Goal: Task Accomplishment & Management: Use online tool/utility

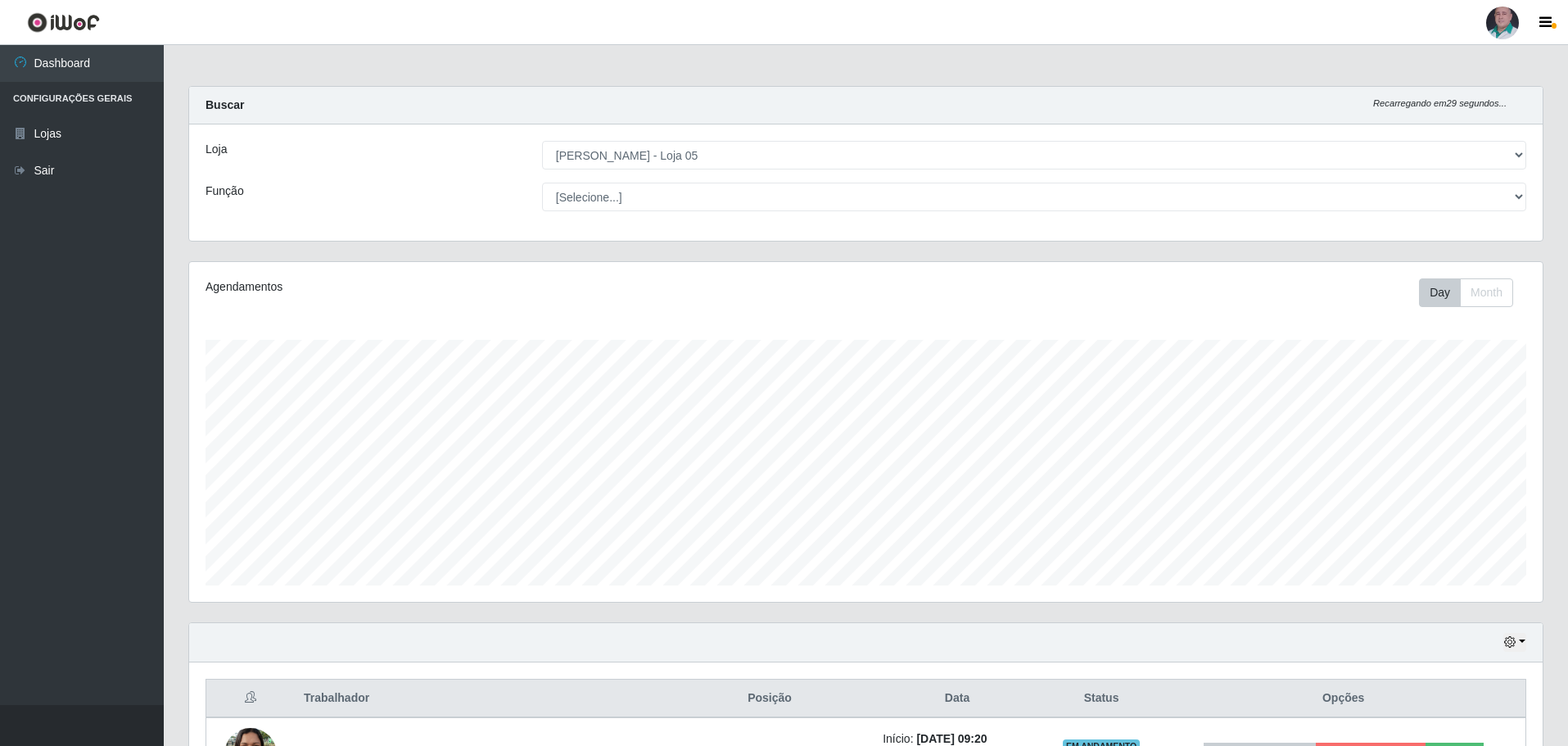
select select "252"
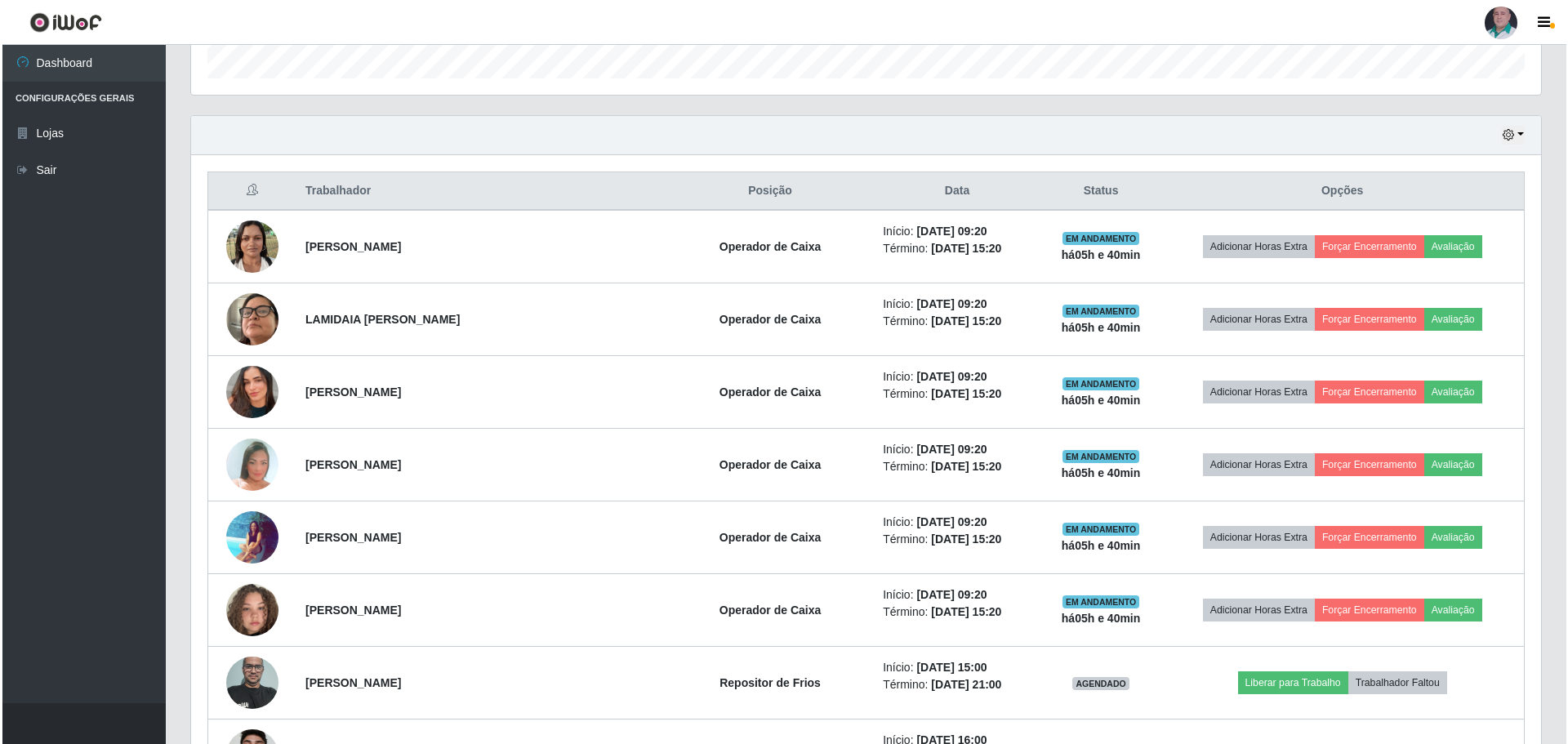
scroll to position [572, 0]
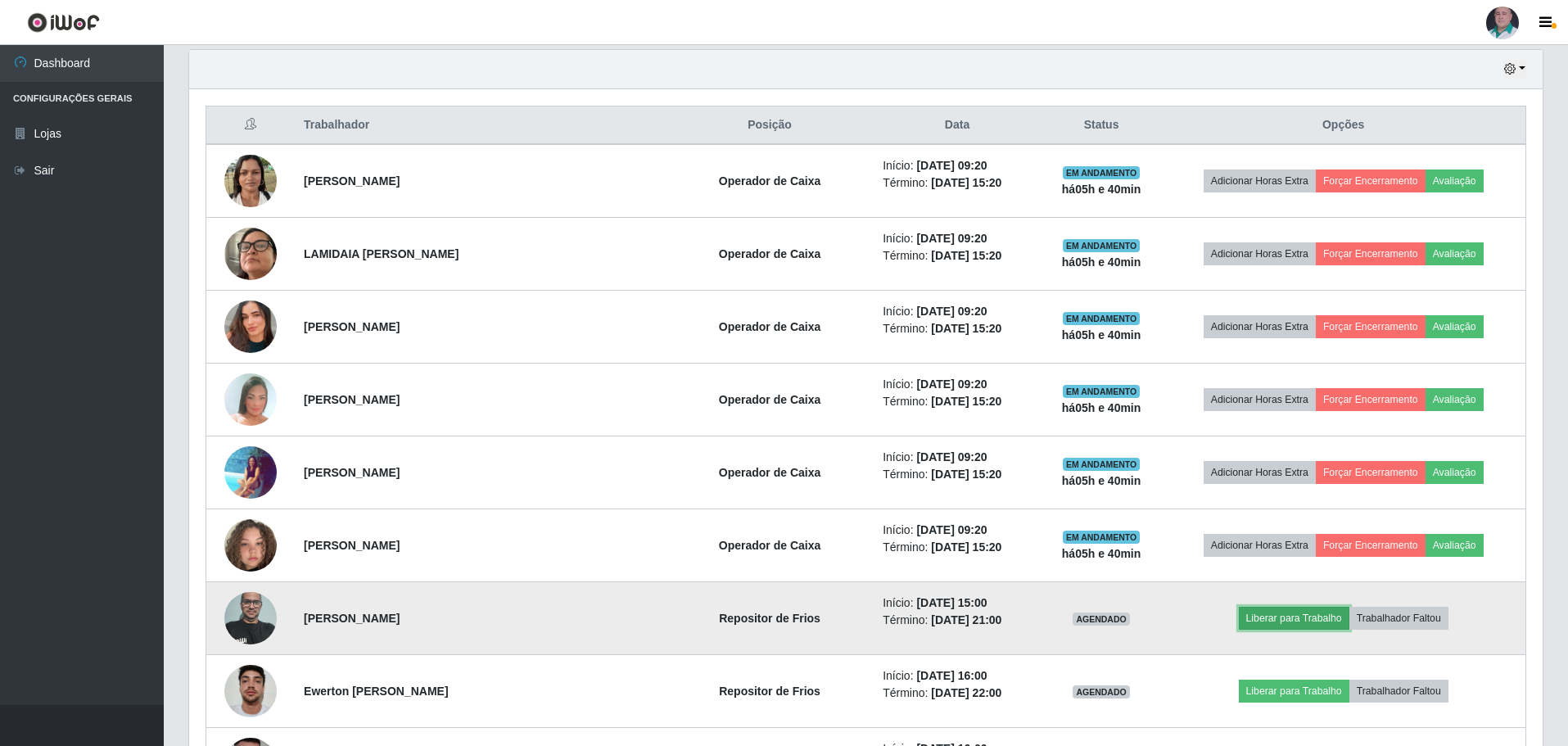
click at [1292, 617] on button "Liberar para Trabalho" at bounding box center [1294, 618] width 110 height 23
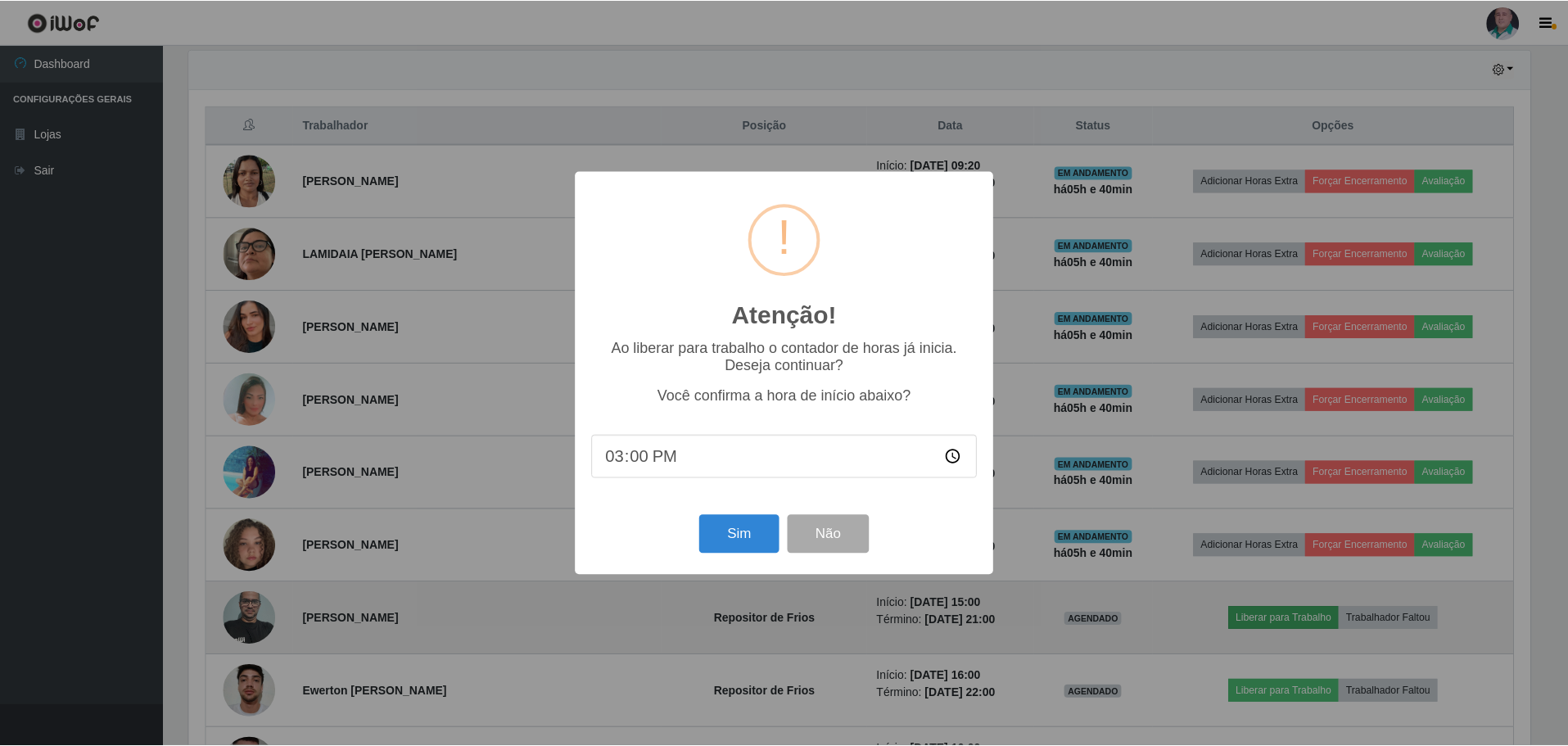
scroll to position [340, 1346]
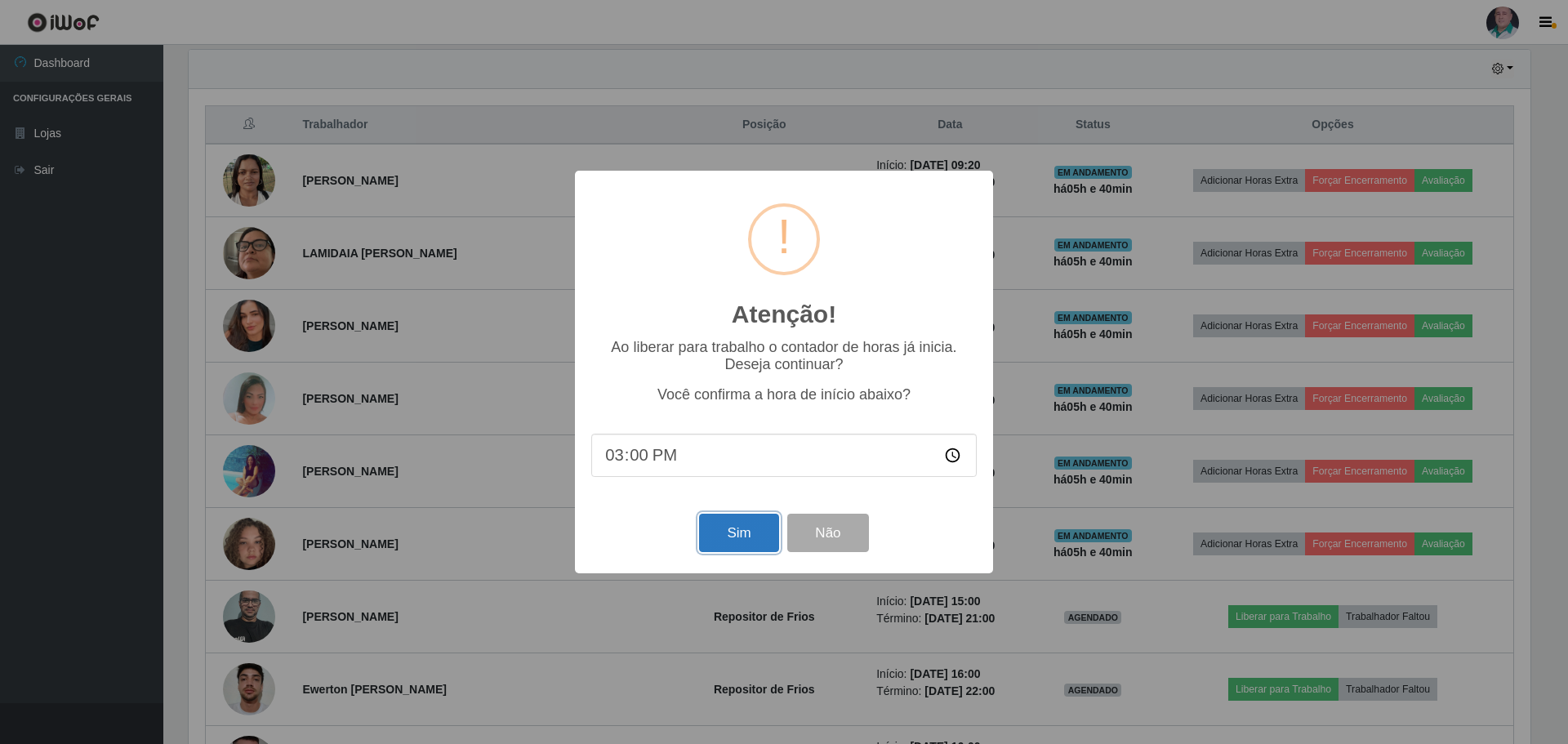
click at [729, 542] on button "Sim" at bounding box center [739, 533] width 79 height 39
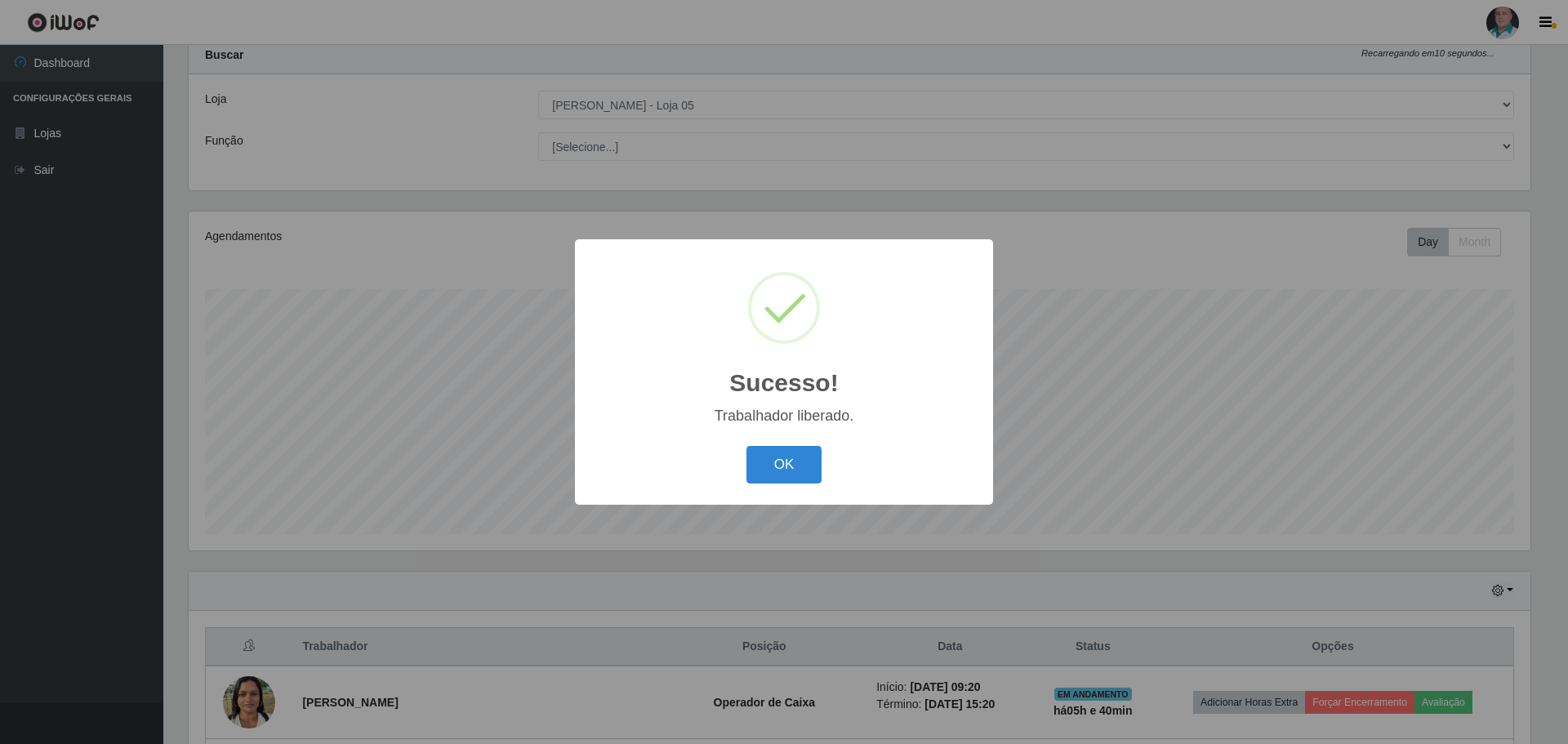
click at [802, 445] on div "OK Cancel" at bounding box center [784, 464] width 385 height 46
click at [798, 463] on button "OK" at bounding box center [784, 465] width 76 height 39
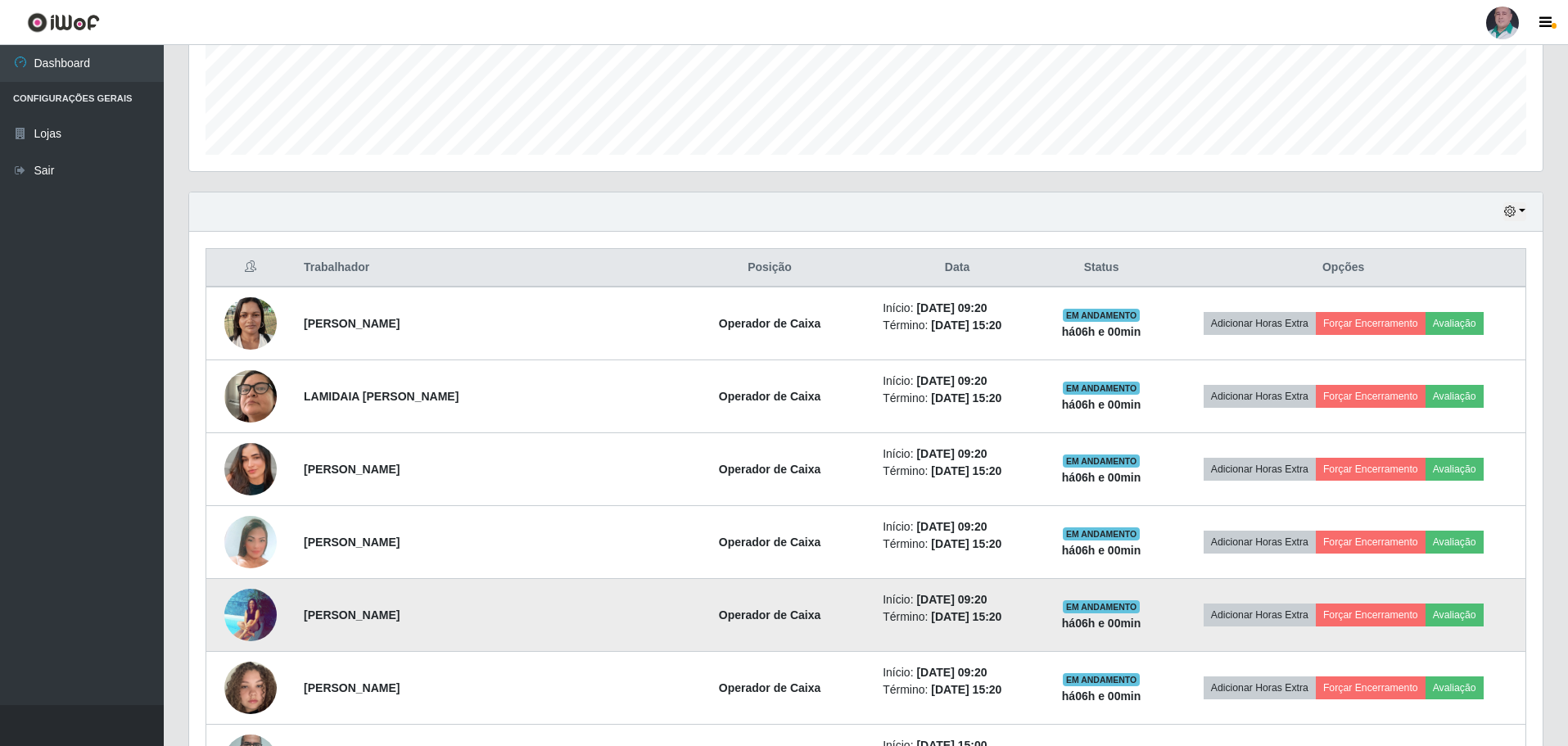
scroll to position [459, 0]
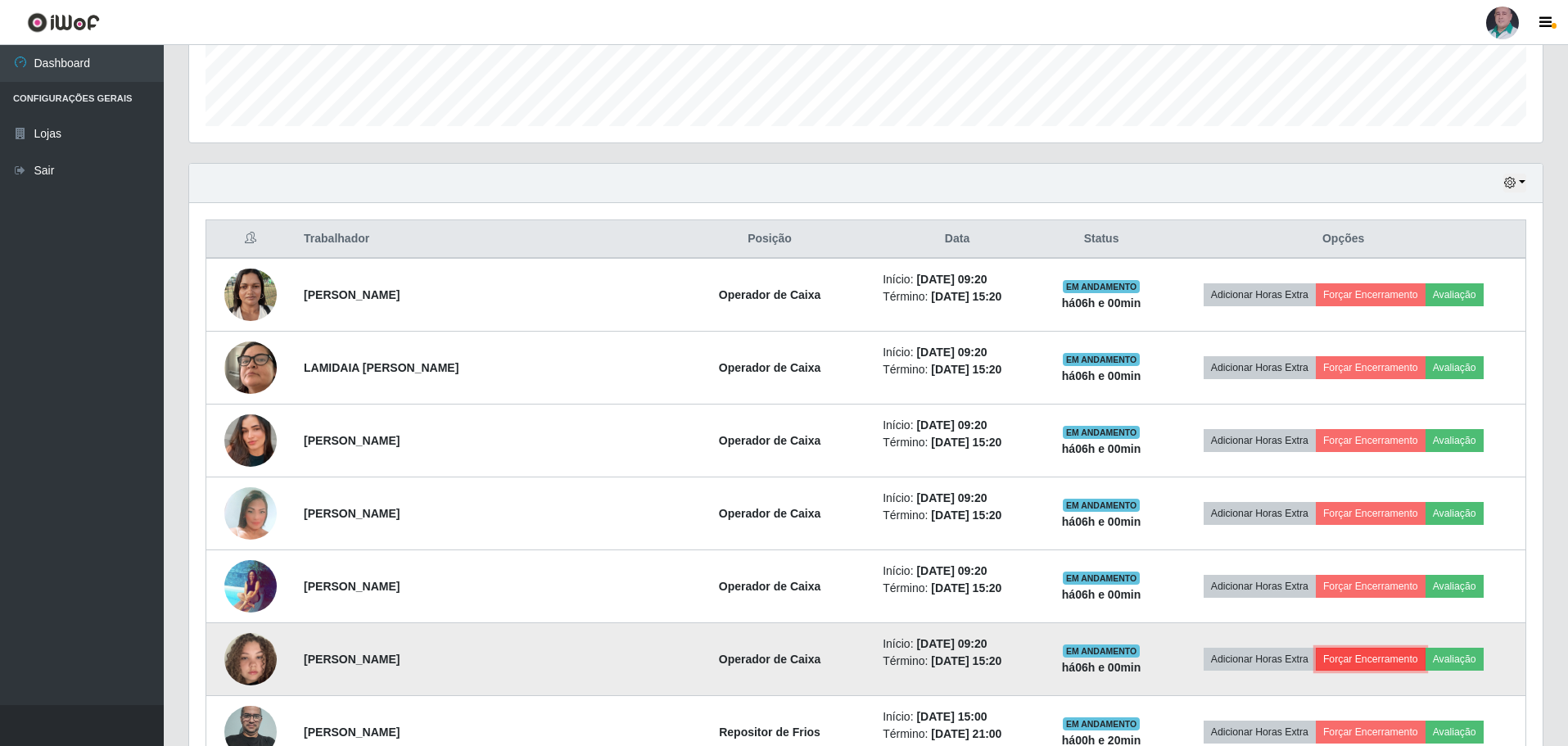
click at [1359, 670] on button "Forçar Encerramento" at bounding box center [1371, 659] width 110 height 23
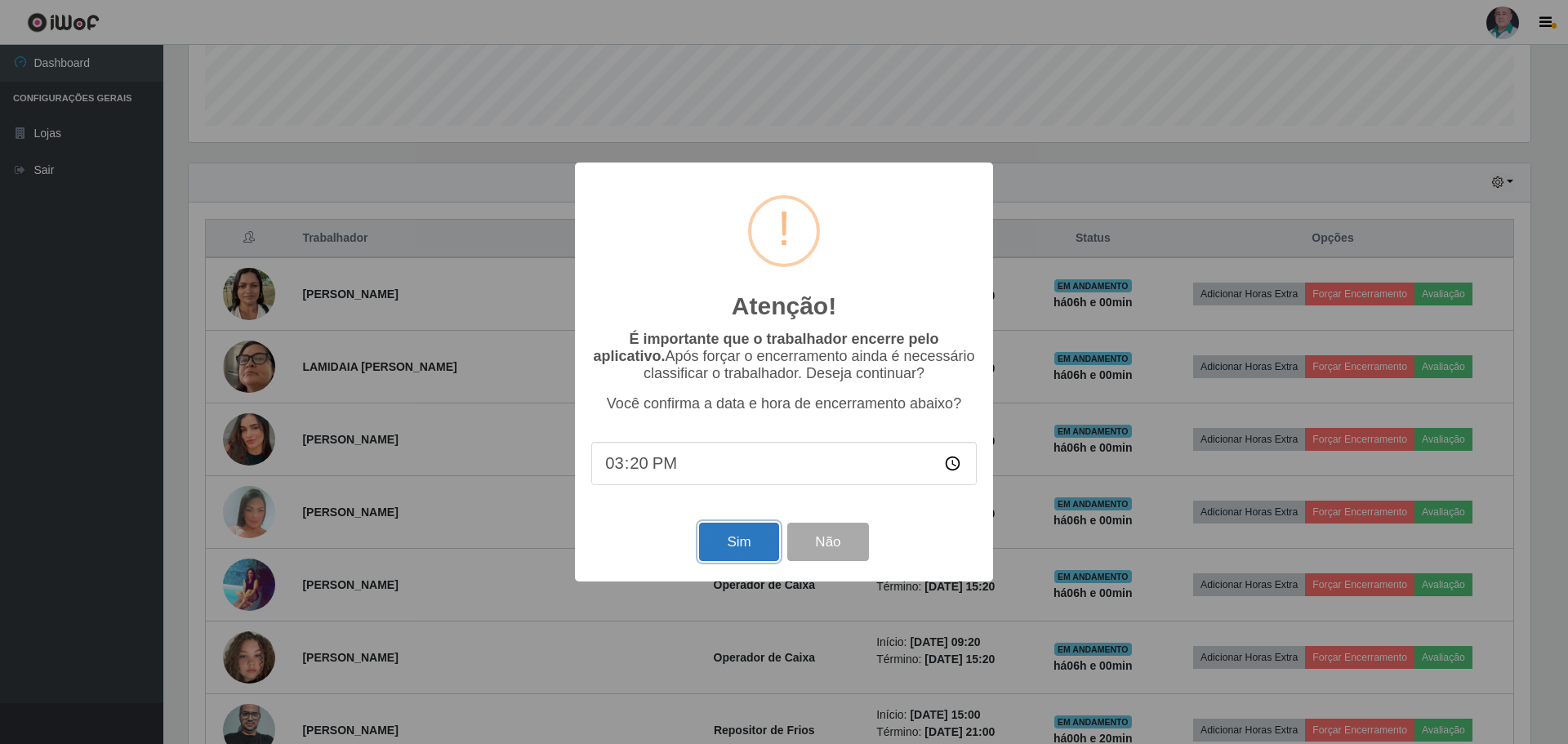
click at [737, 532] on button "Sim" at bounding box center [739, 541] width 79 height 39
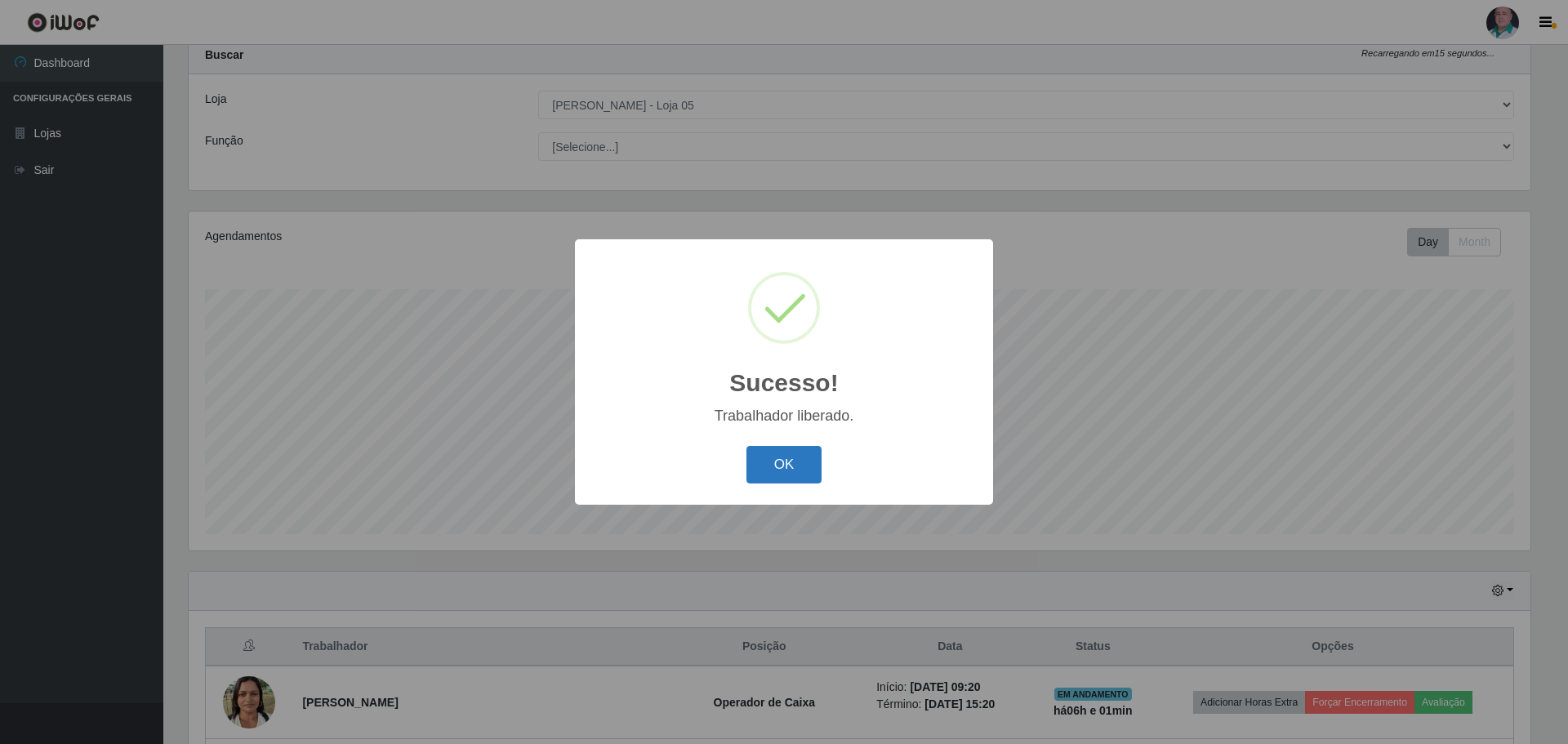
click at [752, 469] on button "OK" at bounding box center [784, 465] width 76 height 39
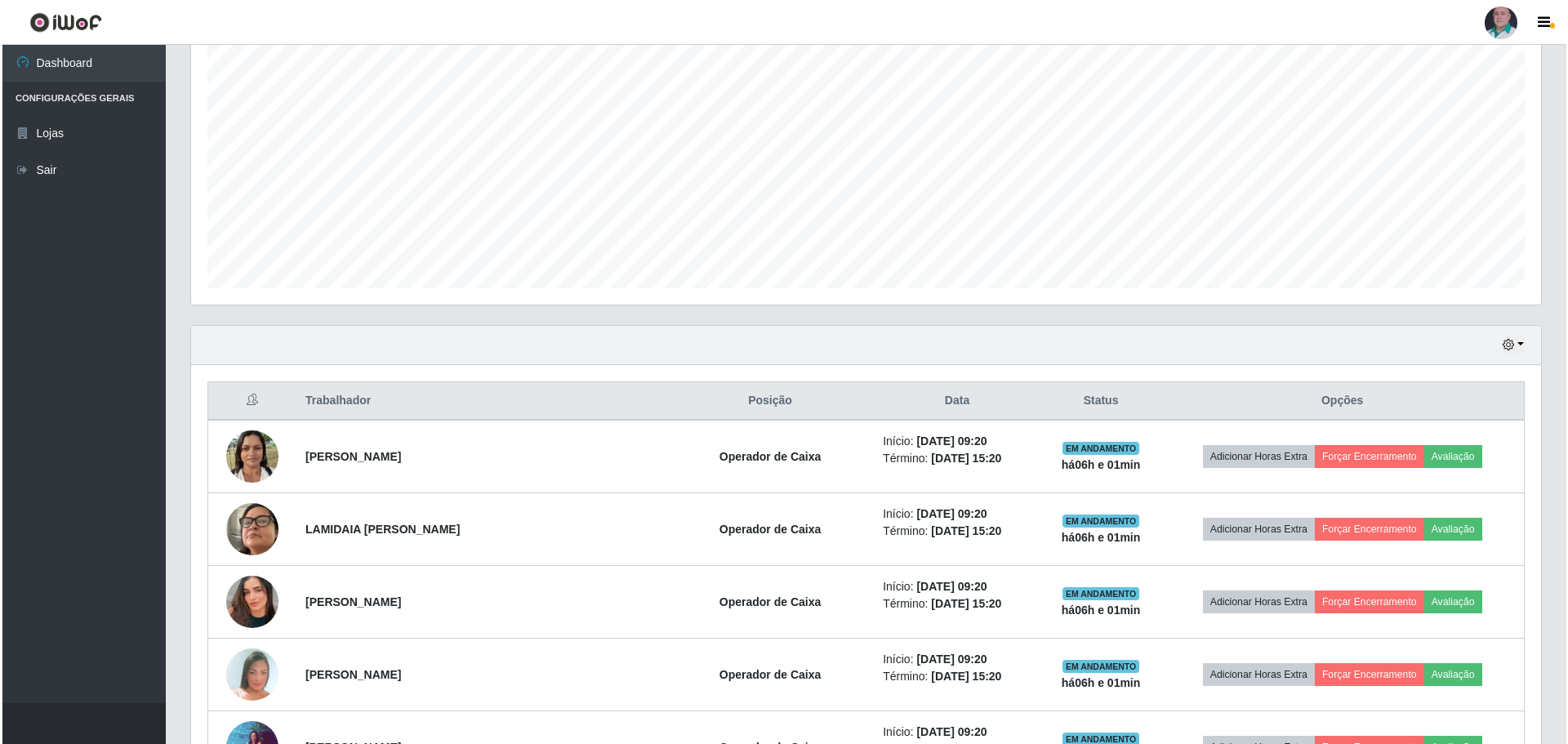
scroll to position [377, 0]
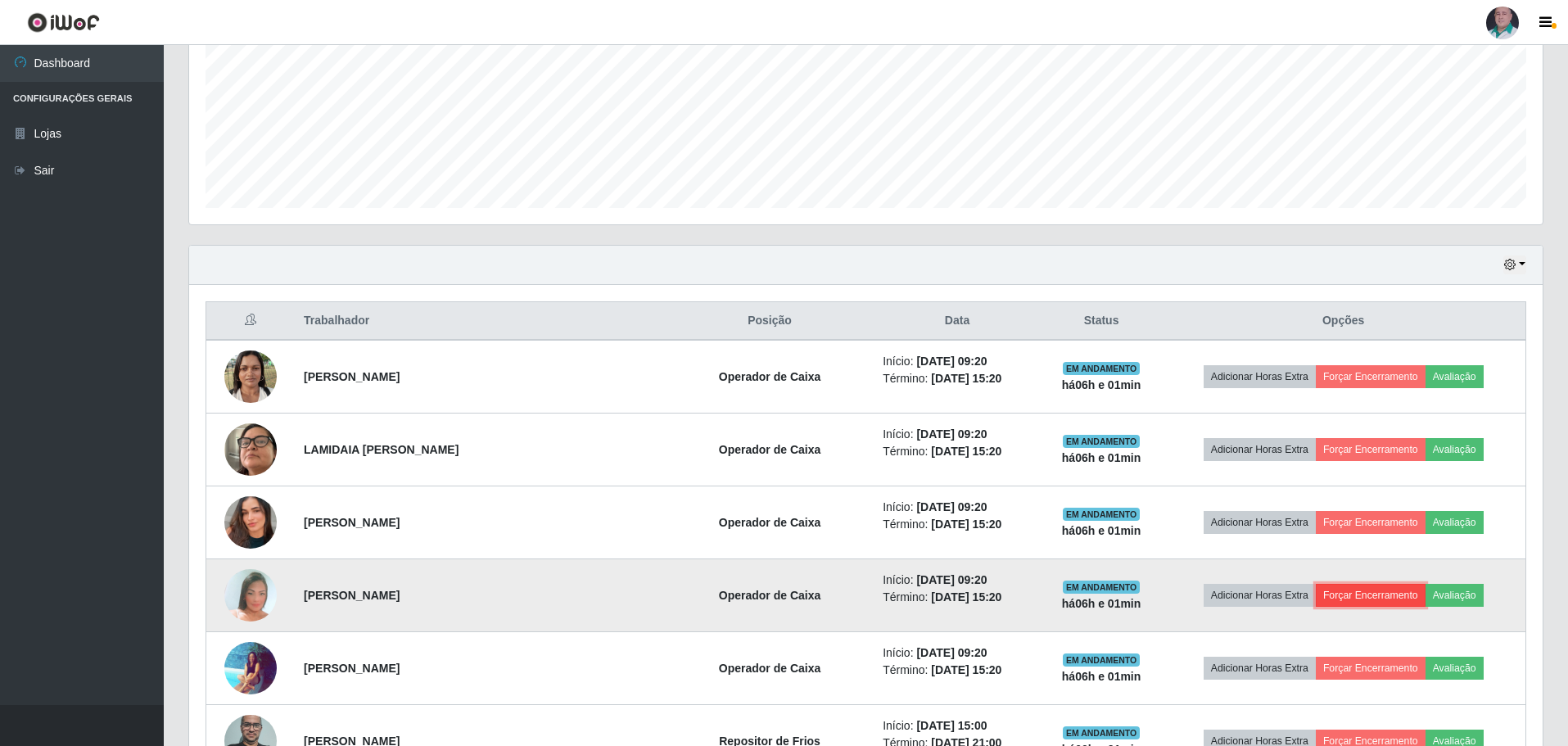
click at [1328, 592] on button "Forçar Encerramento" at bounding box center [1371, 595] width 110 height 23
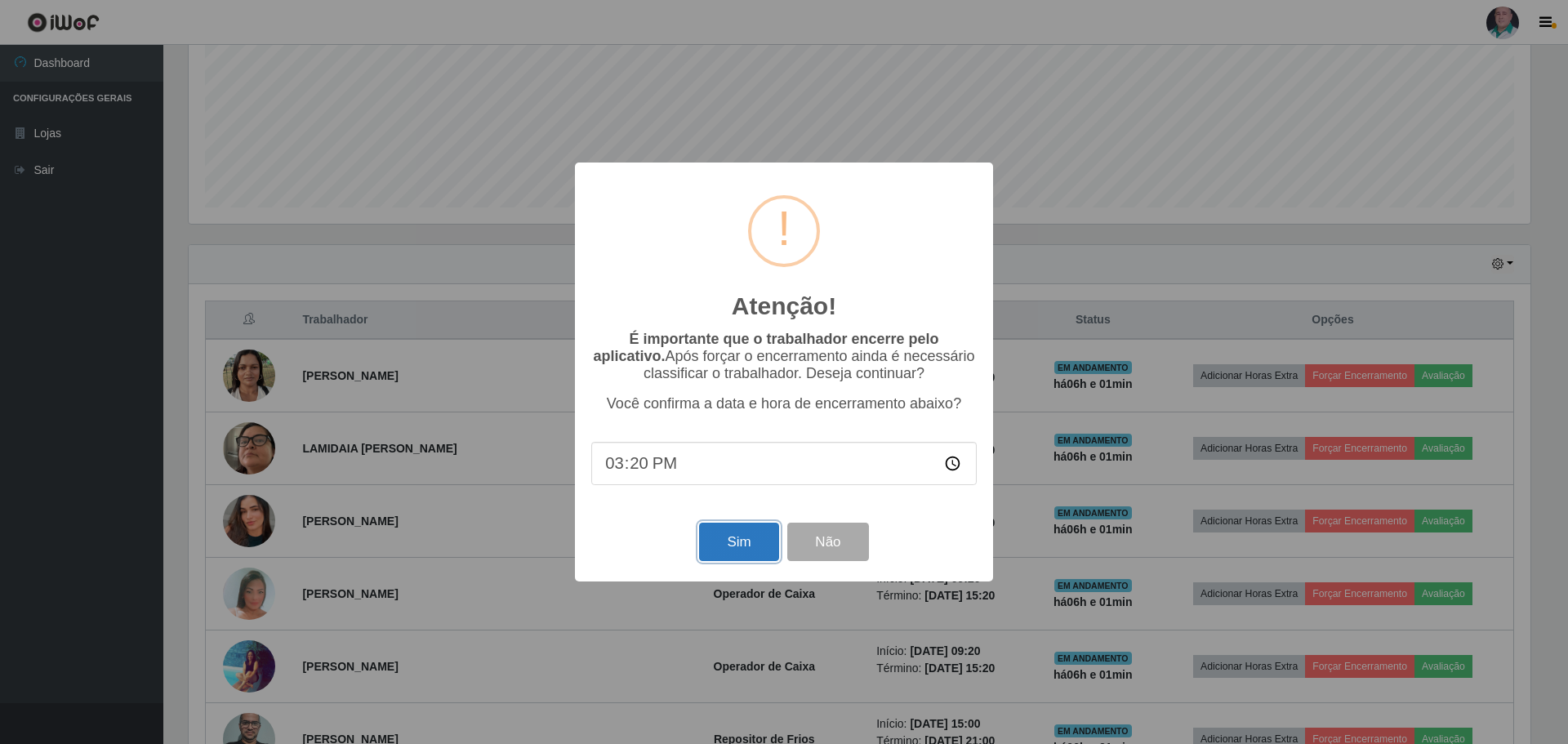
click at [741, 550] on button "Sim" at bounding box center [739, 541] width 79 height 39
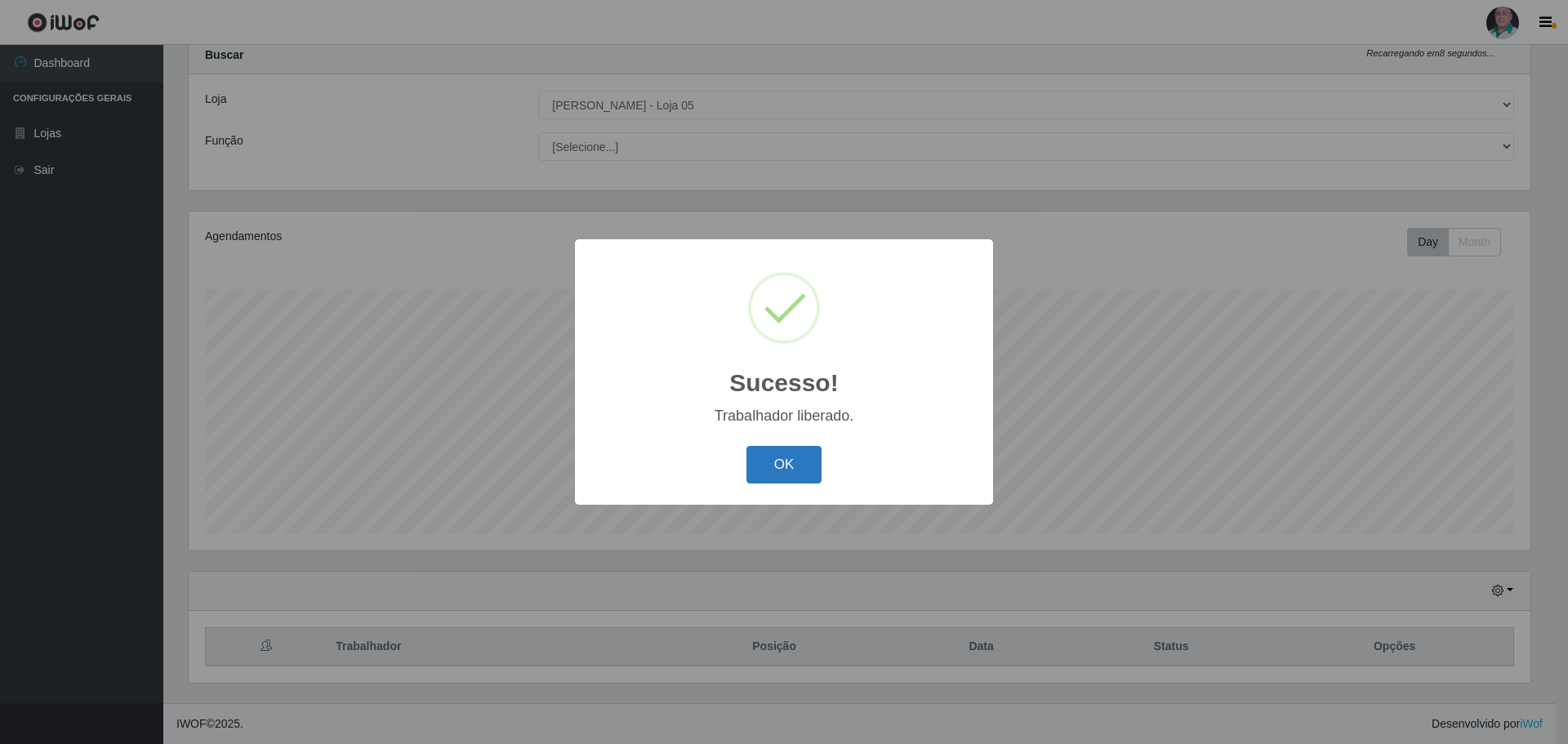
click at [794, 459] on button "OK" at bounding box center [784, 465] width 76 height 39
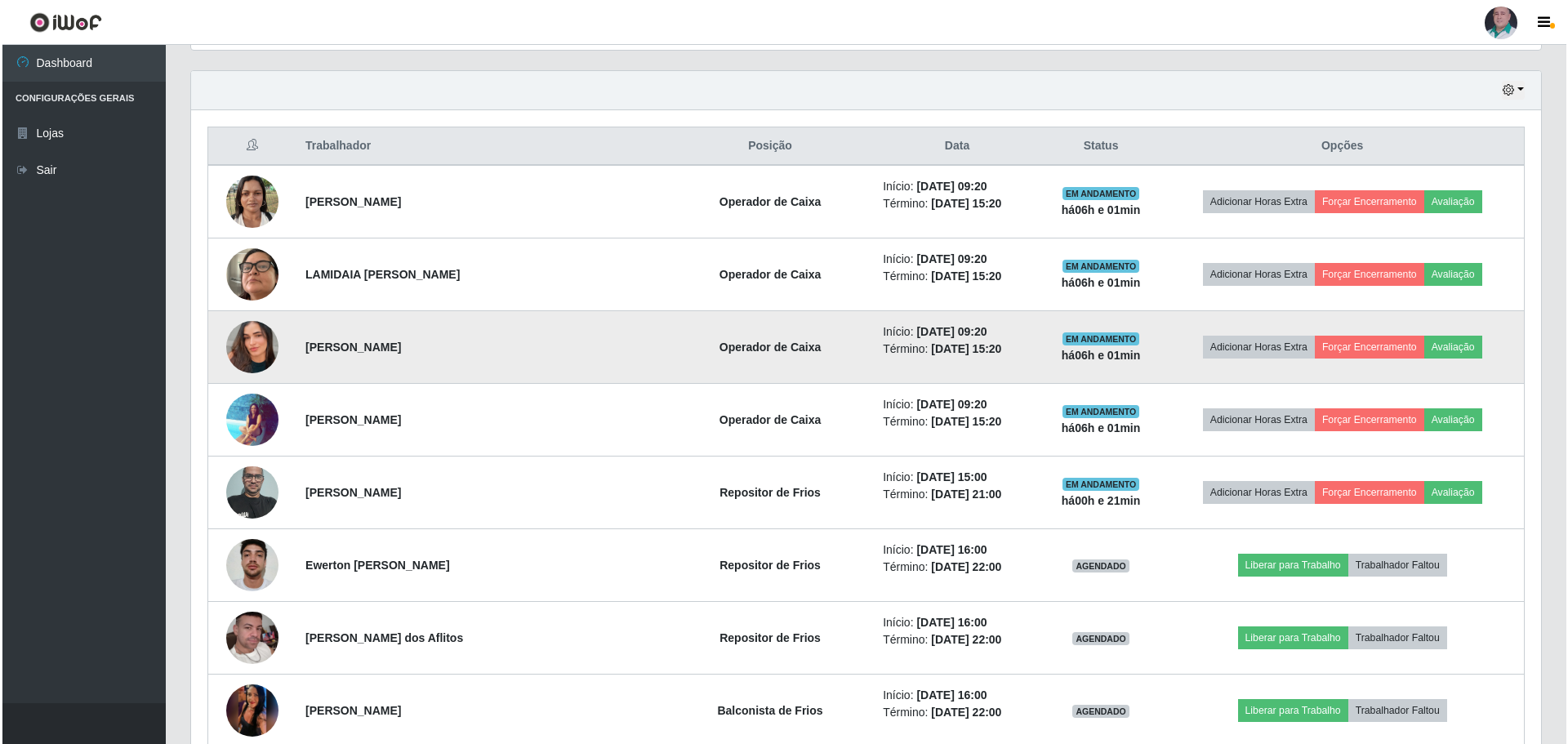
scroll to position [622, 0]
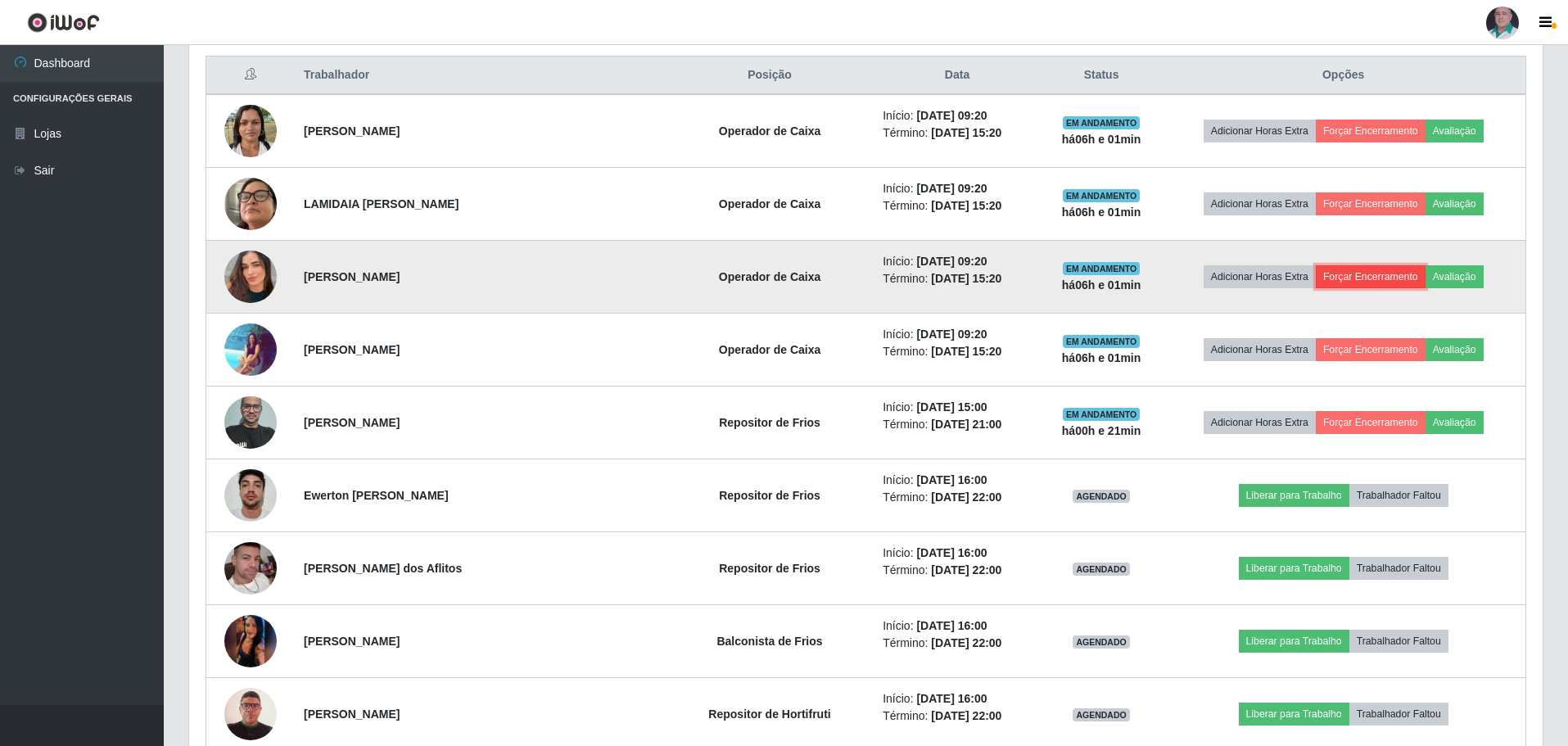
click at [1342, 274] on button "Forçar Encerramento" at bounding box center [1371, 277] width 110 height 23
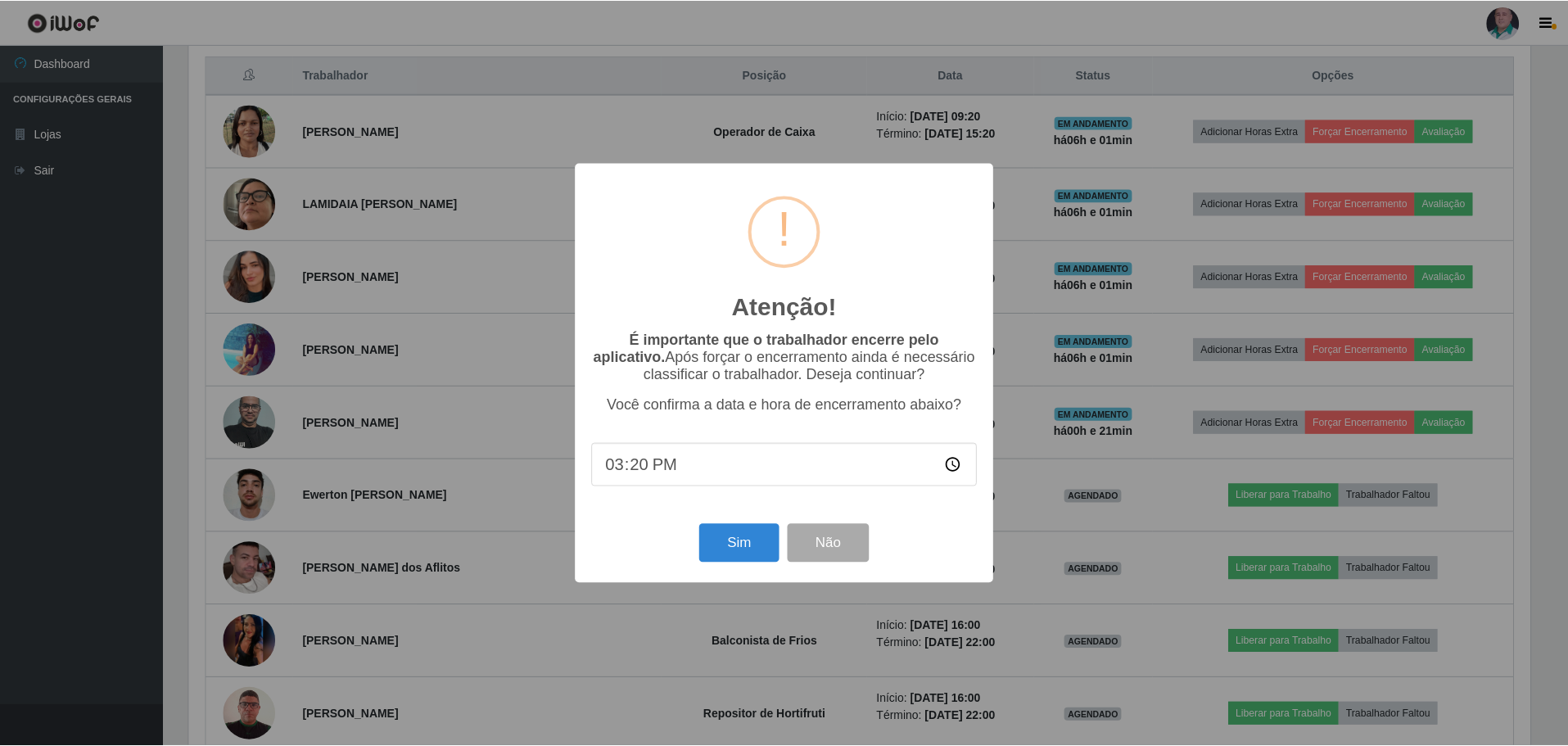
scroll to position [340, 1346]
click at [748, 553] on button "Sim" at bounding box center [741, 543] width 80 height 39
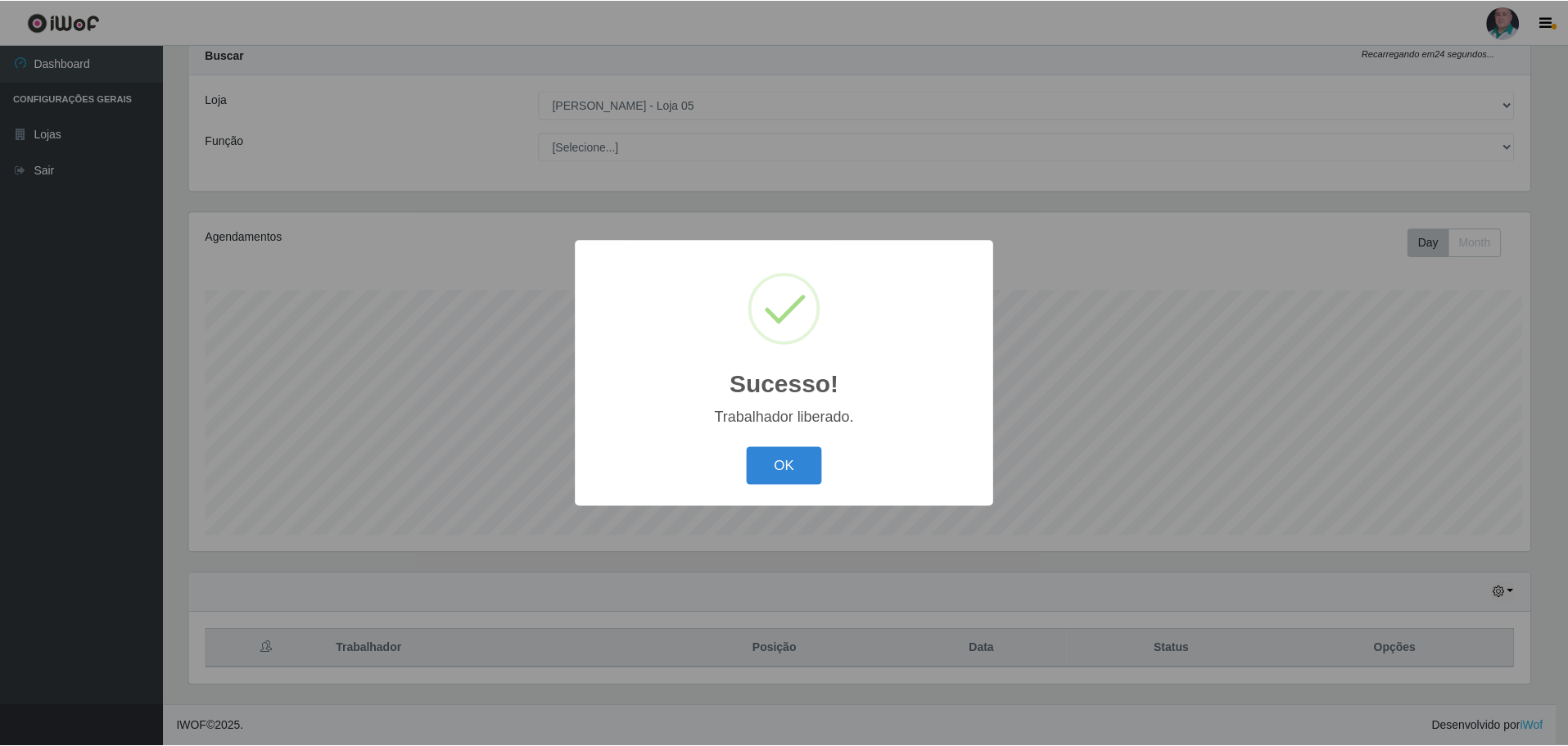
scroll to position [0, 0]
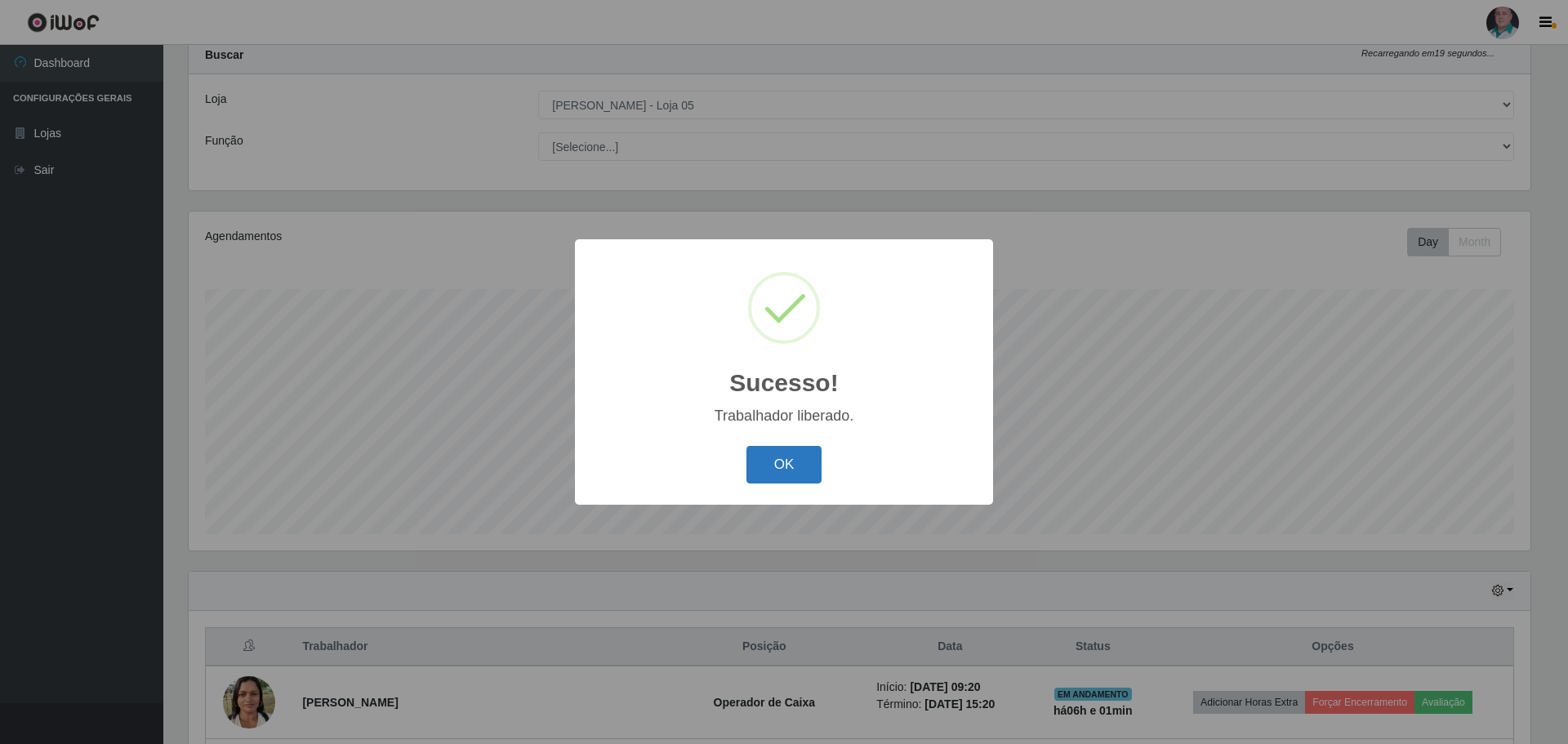
click at [776, 457] on button "OK" at bounding box center [784, 465] width 76 height 39
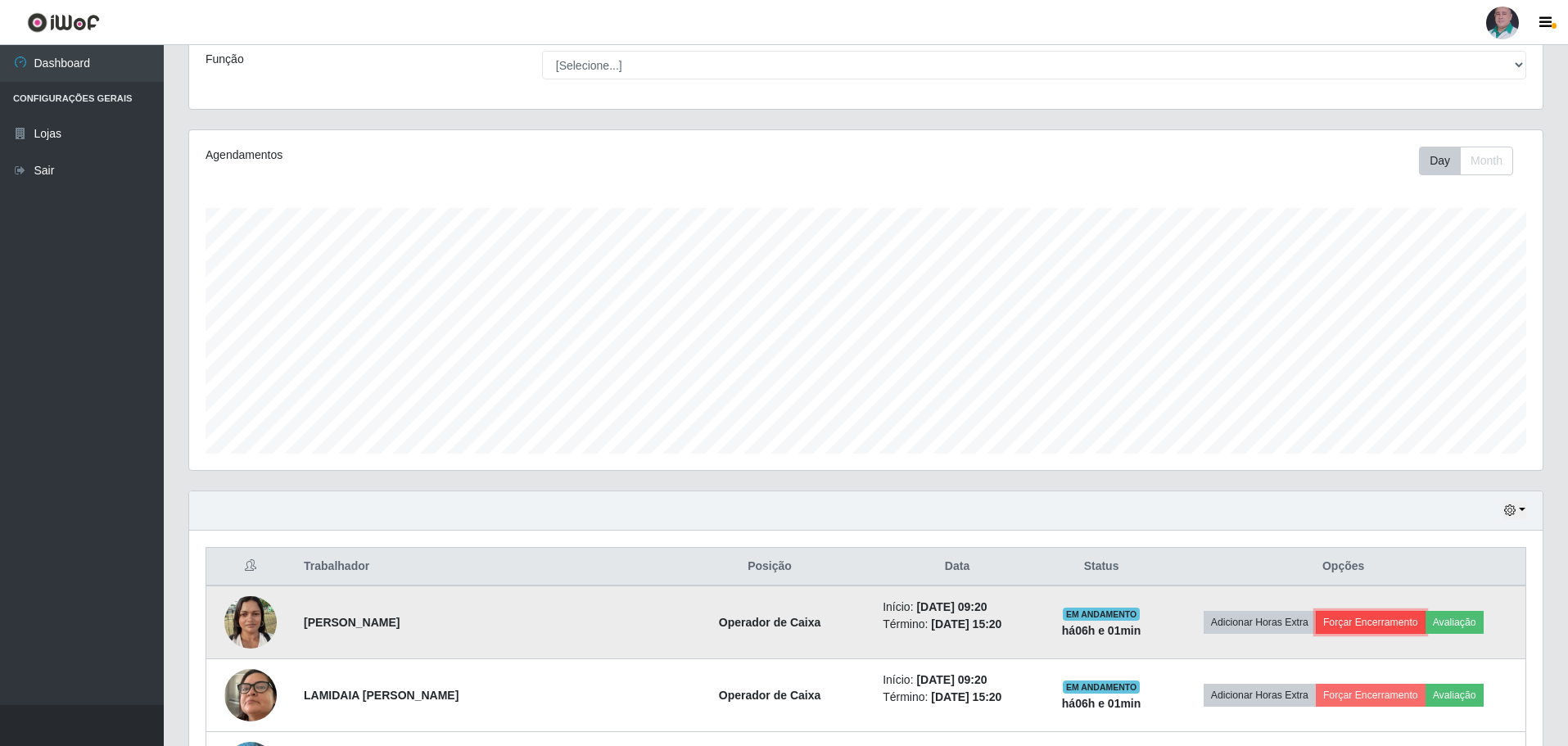
click at [1397, 621] on button "Forçar Encerramento" at bounding box center [1371, 623] width 110 height 23
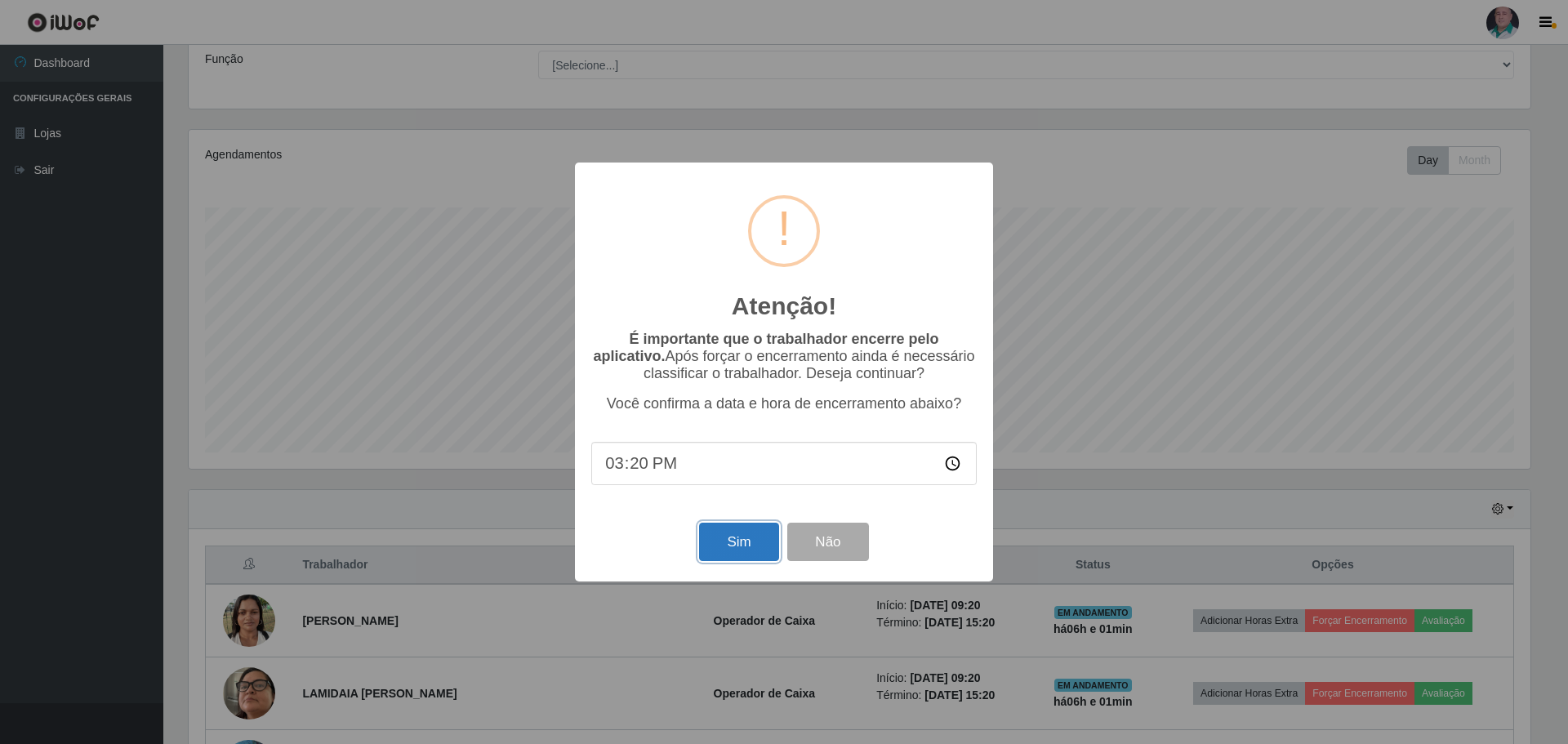
click at [759, 549] on button "Sim" at bounding box center [739, 541] width 79 height 39
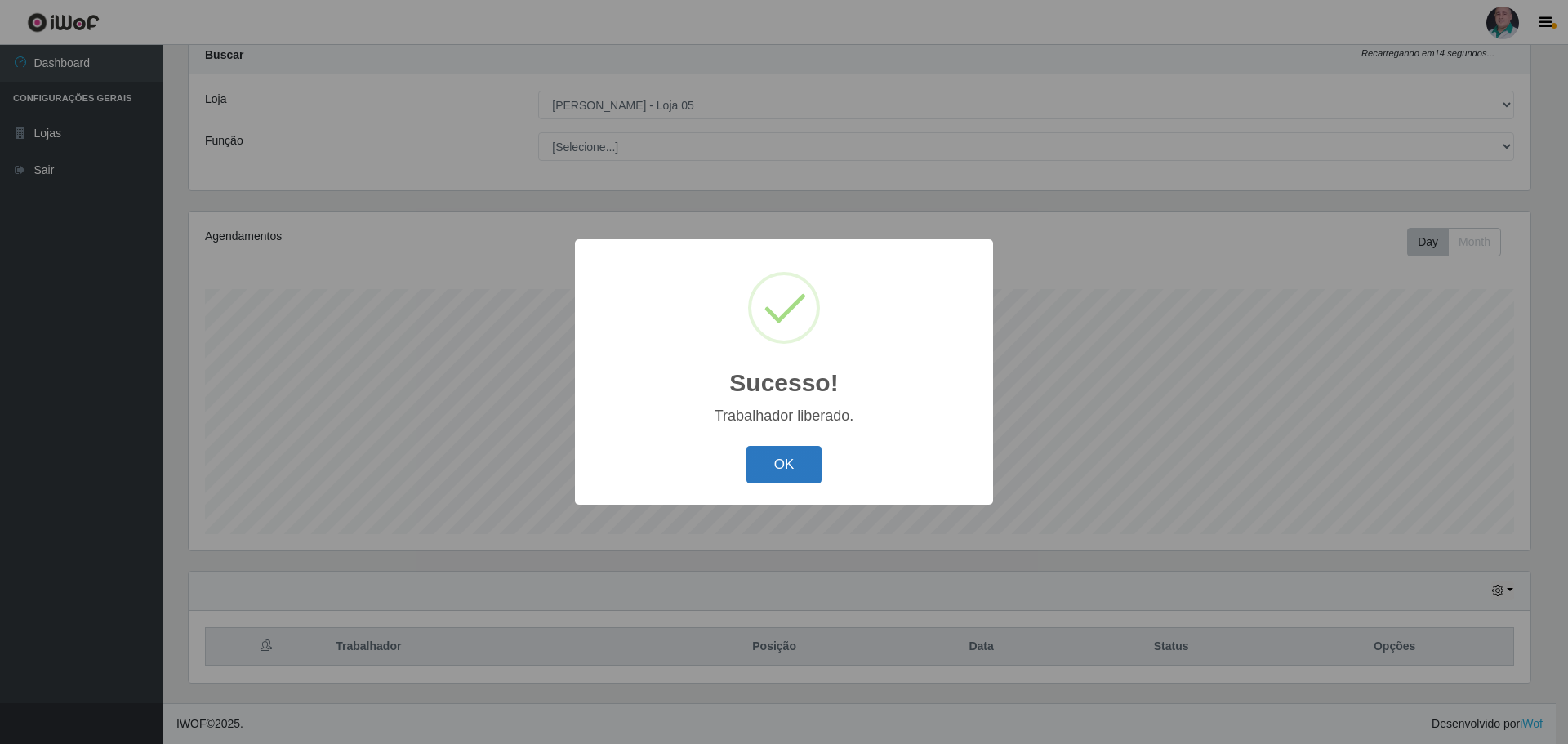
click at [784, 478] on button "OK" at bounding box center [784, 465] width 76 height 39
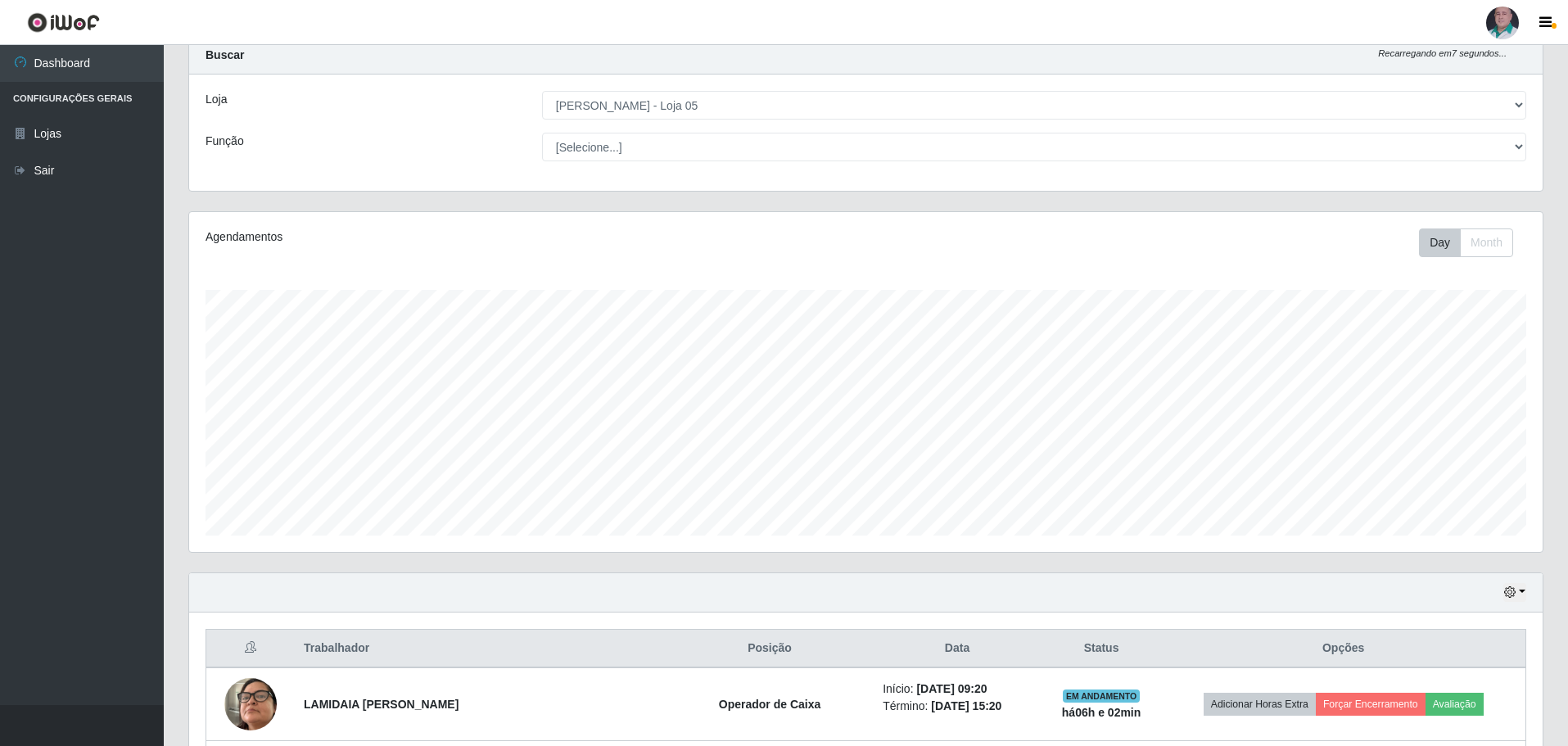
scroll to position [214, 0]
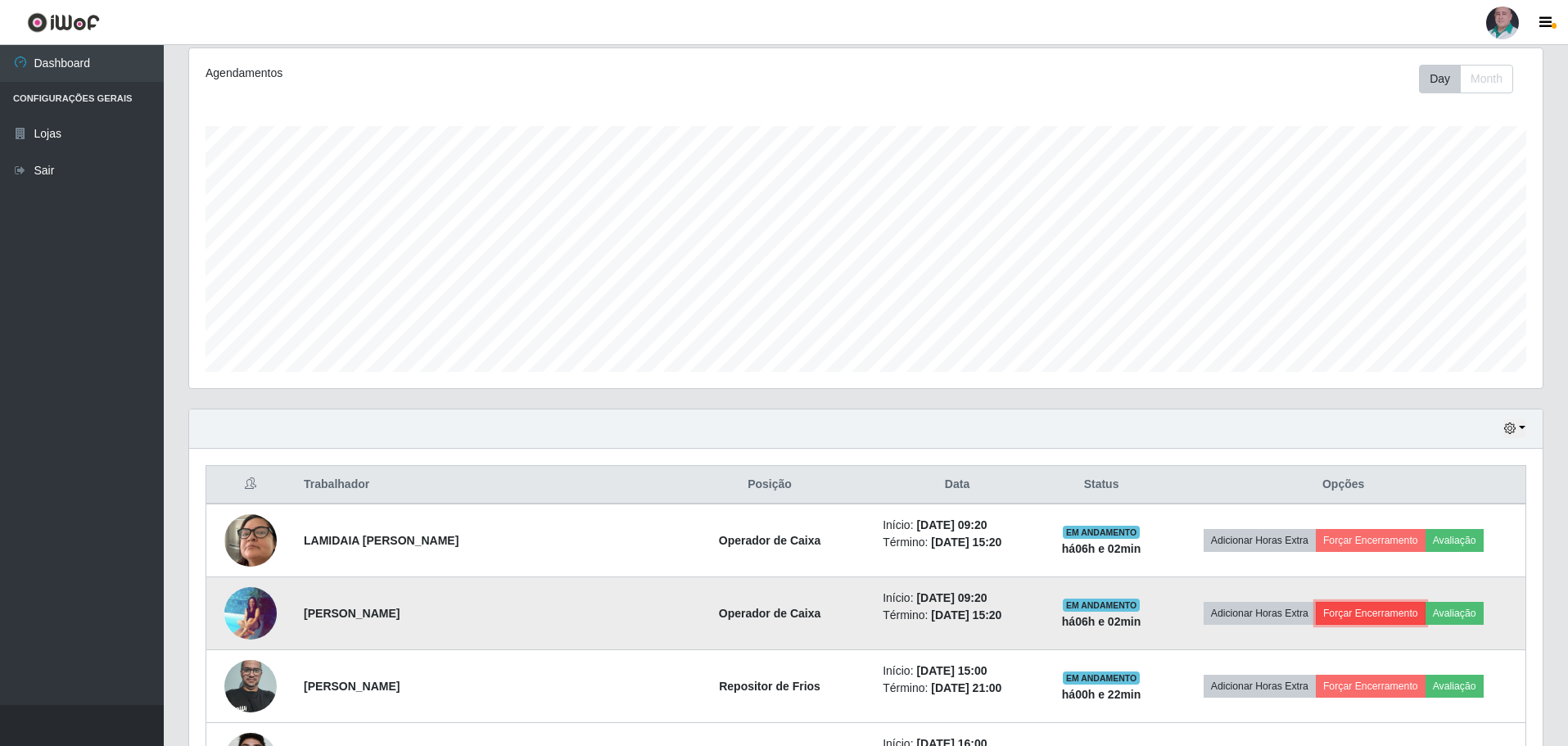
click at [1386, 607] on button "Forçar Encerramento" at bounding box center [1371, 613] width 110 height 23
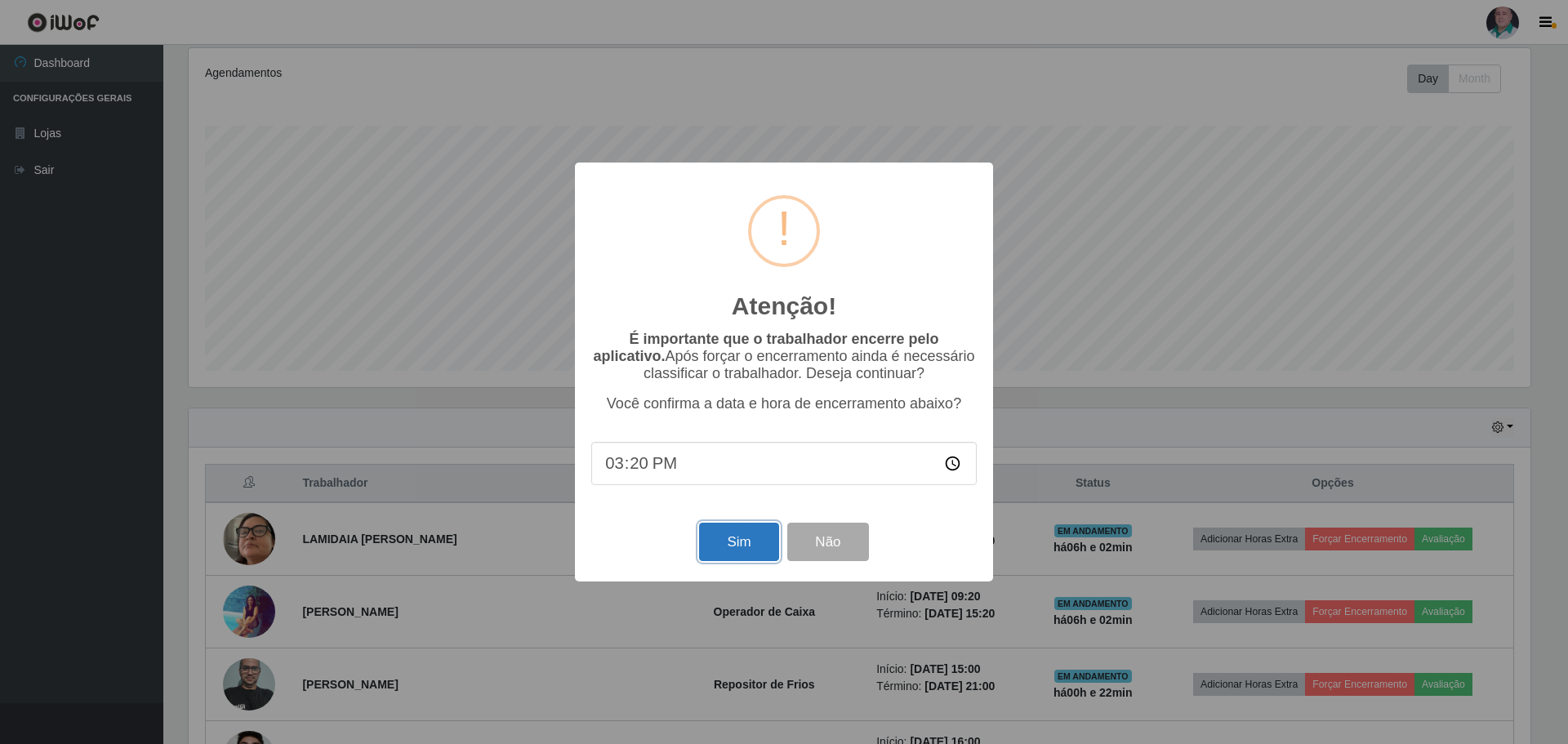
click at [744, 536] on button "Sim" at bounding box center [739, 541] width 79 height 39
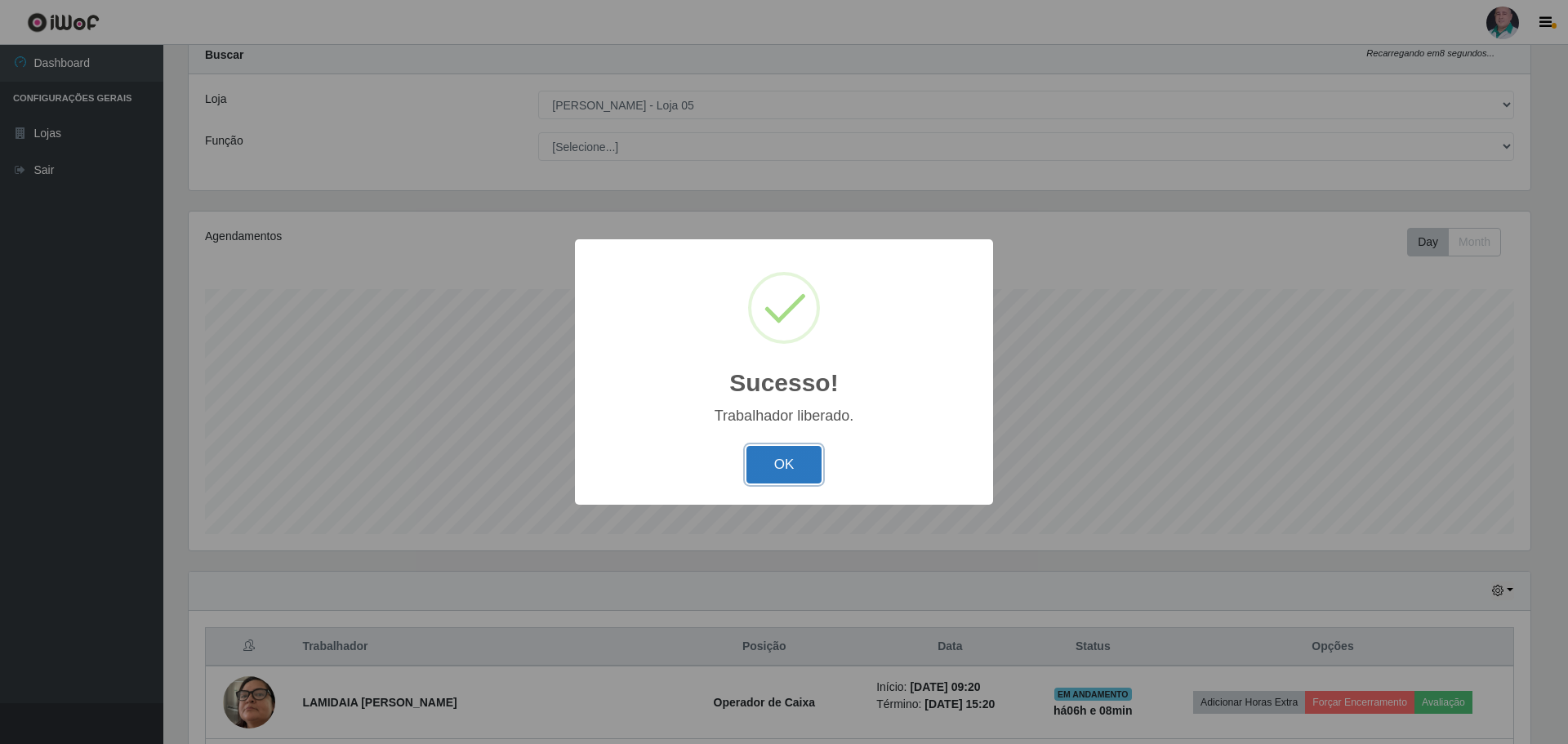
click at [801, 459] on button "OK" at bounding box center [784, 465] width 76 height 39
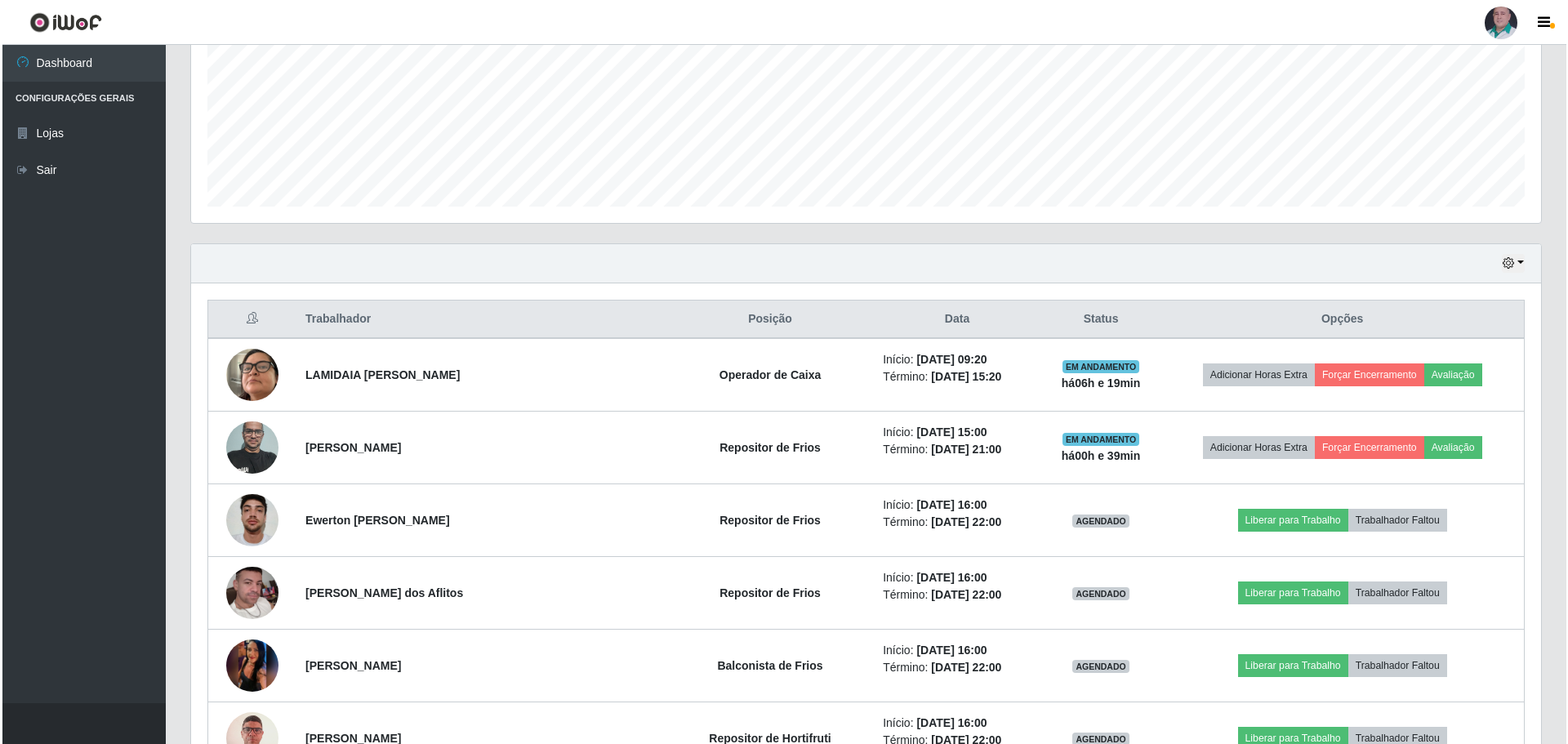
scroll to position [377, 0]
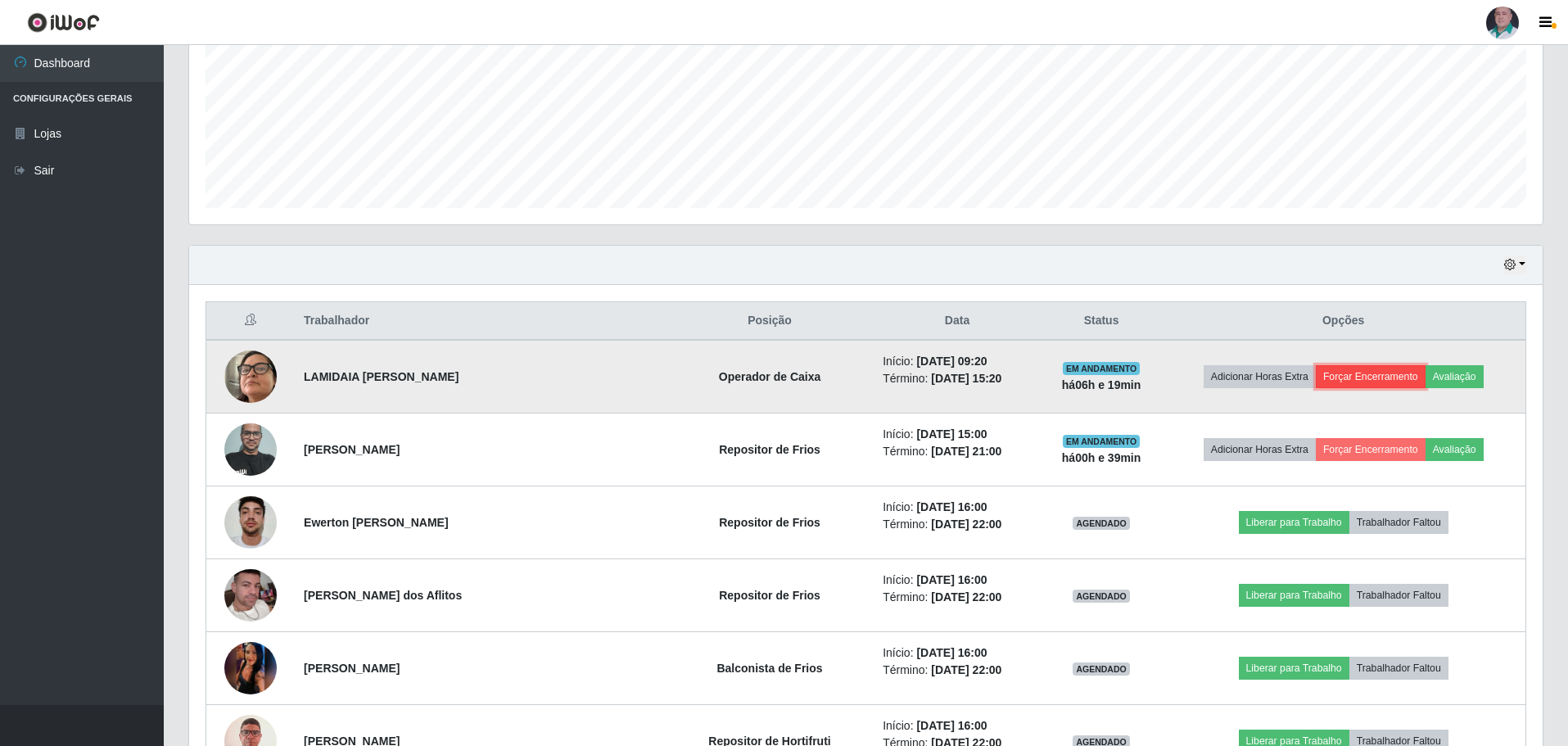
click at [1364, 379] on button "Forçar Encerramento" at bounding box center [1371, 377] width 110 height 23
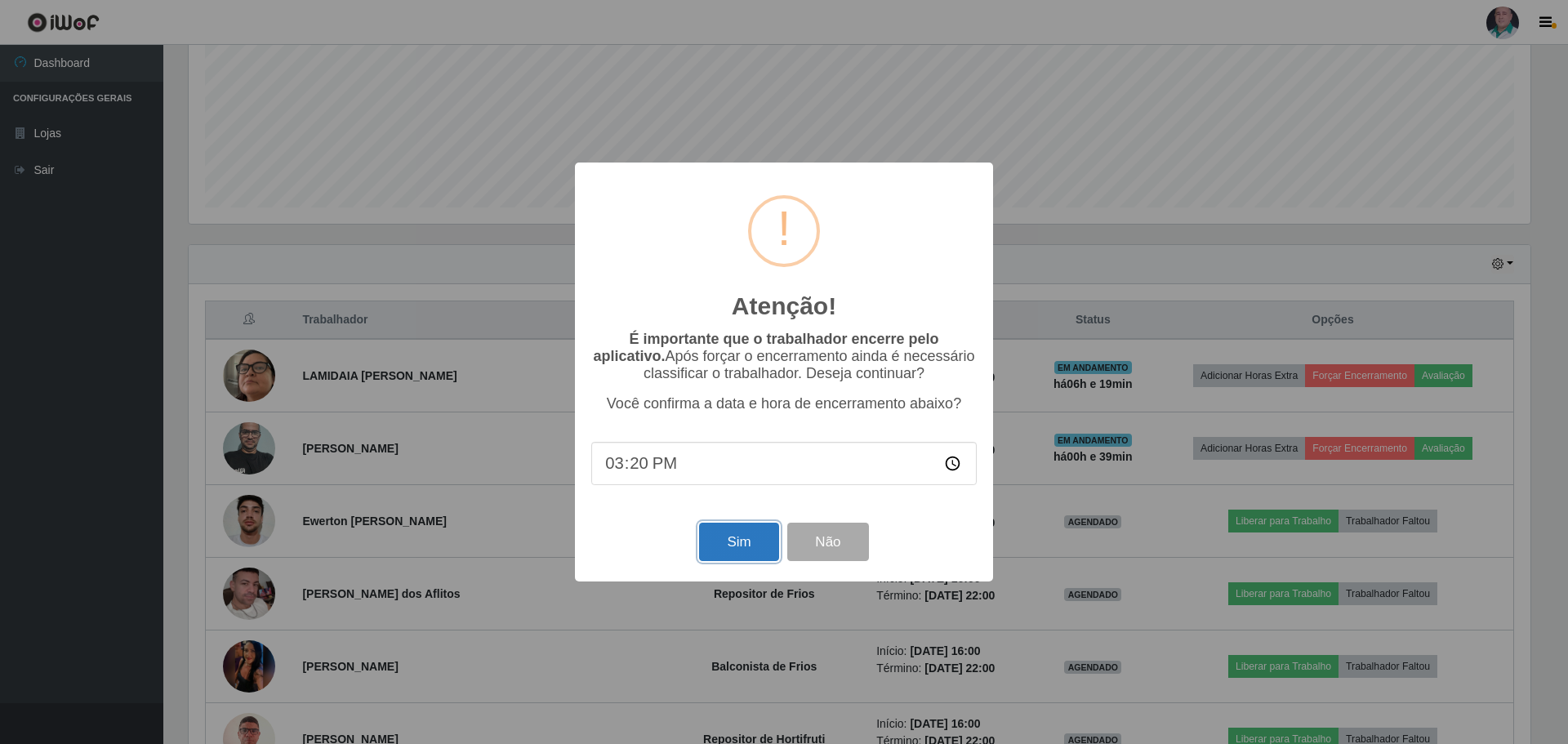
click at [733, 552] on button "Sim" at bounding box center [739, 541] width 79 height 39
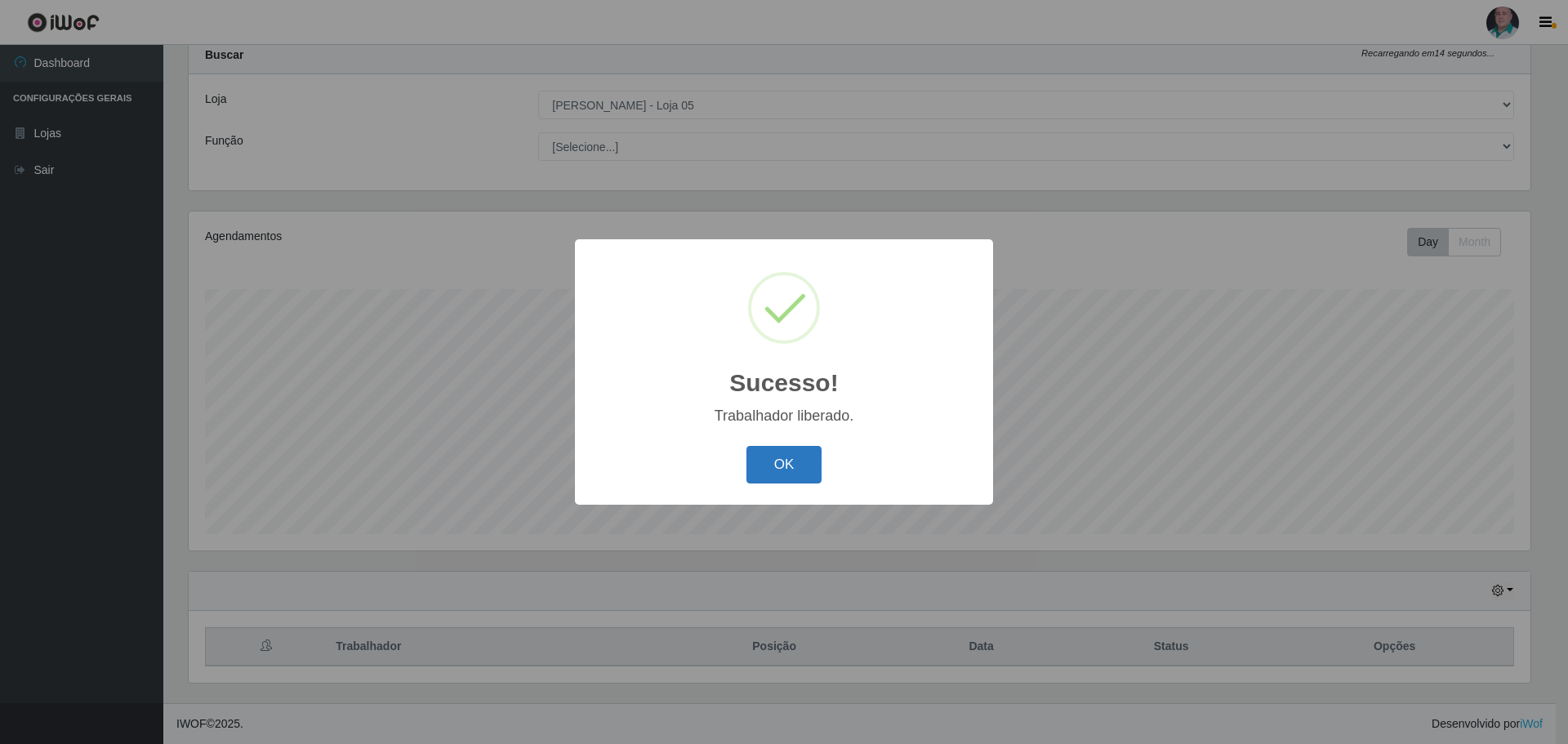
click at [776, 471] on button "OK" at bounding box center [784, 465] width 76 height 39
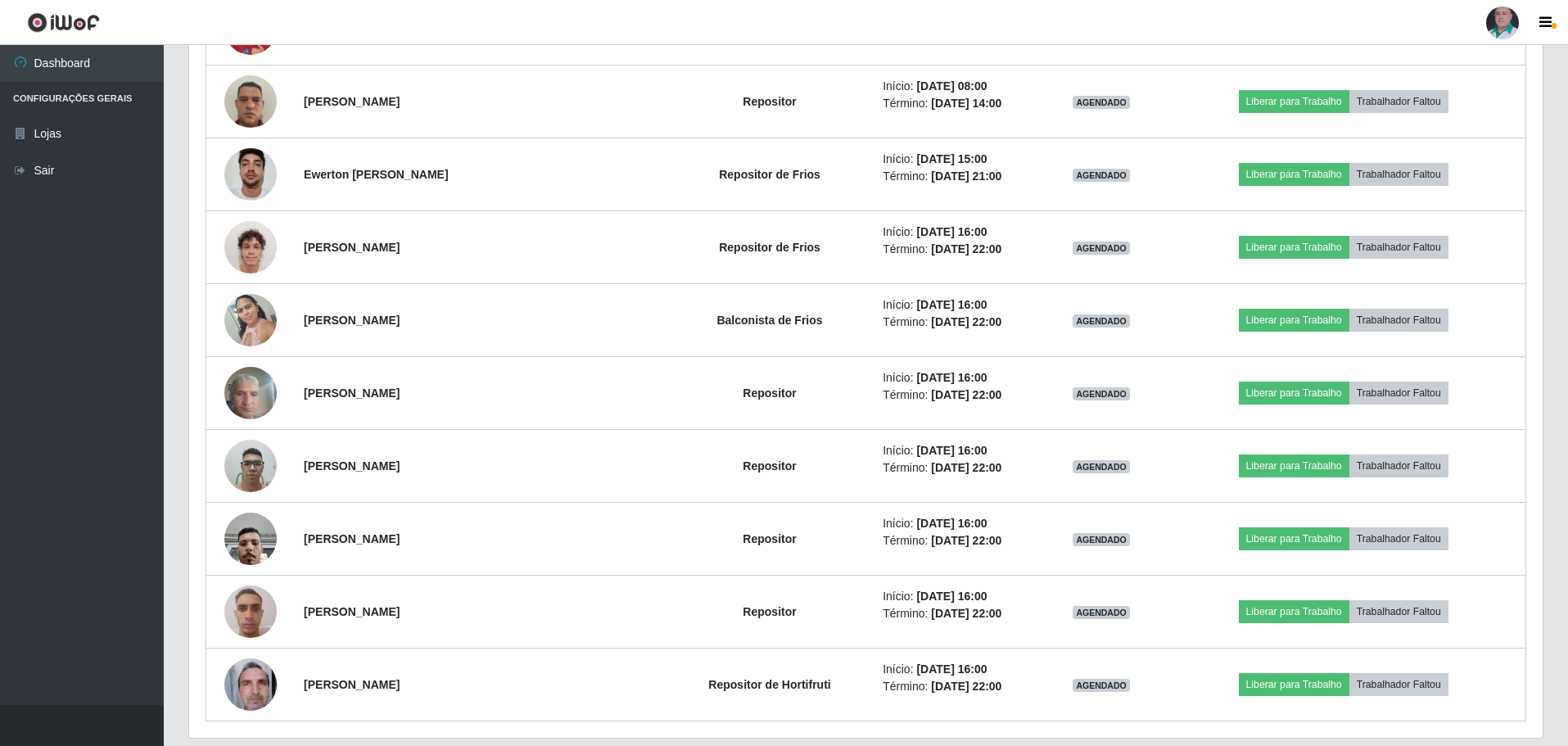
scroll to position [7993, 0]
